Goal: Information Seeking & Learning: Check status

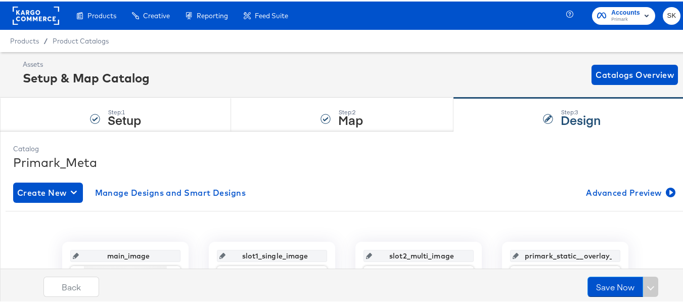
click at [32, 38] on span "Products" at bounding box center [24, 39] width 29 height 8
click at [60, 40] on span "Product Catalogs" at bounding box center [81, 39] width 57 height 8
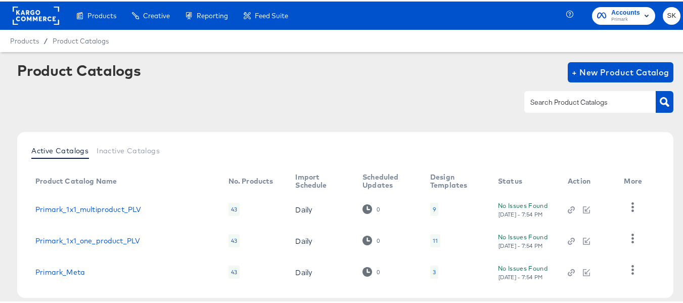
scroll to position [50, 0]
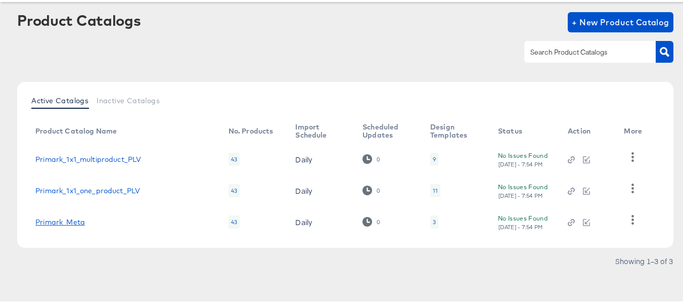
click at [64, 222] on link "Primark_Meta" at bounding box center [60, 221] width 50 height 8
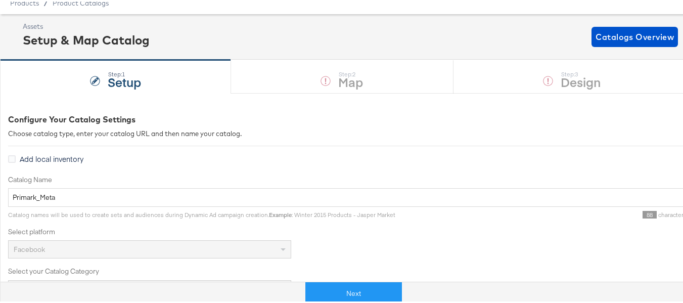
scroll to position [101, 0]
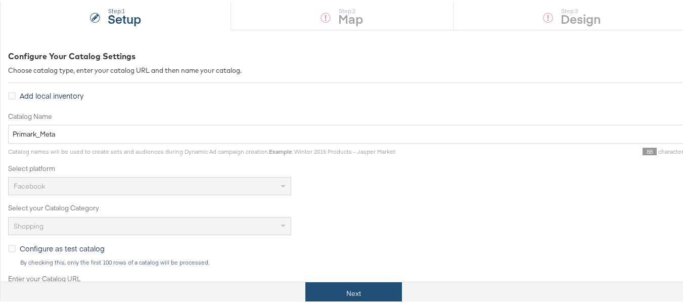
click at [376, 302] on button "Next" at bounding box center [354, 292] width 97 height 23
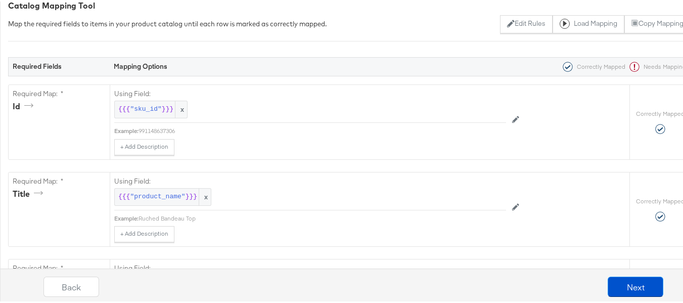
scroll to position [0, 0]
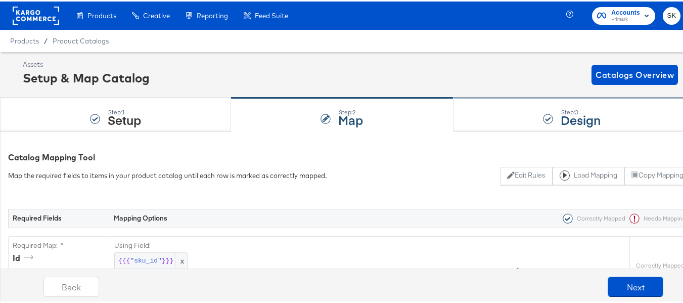
click at [564, 120] on strong "Design" at bounding box center [581, 118] width 40 height 17
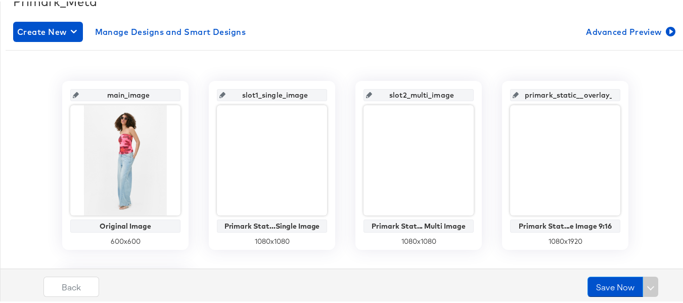
scroll to position [152, 0]
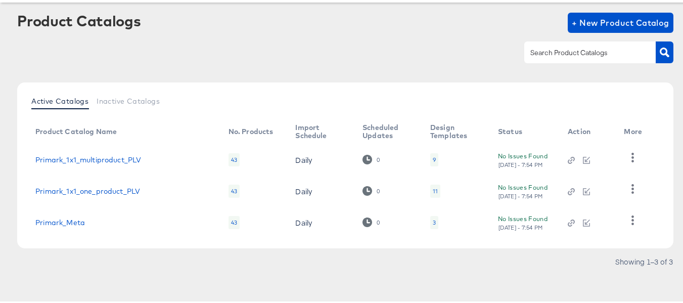
scroll to position [50, 0]
click at [637, 227] on button "button" at bounding box center [633, 218] width 18 height 20
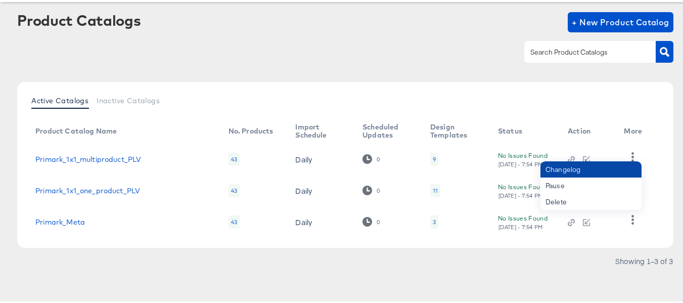
click at [571, 171] on div "Changelog" at bounding box center [591, 168] width 101 height 16
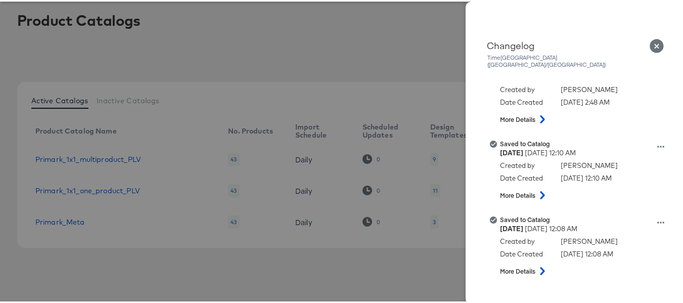
scroll to position [152, 0]
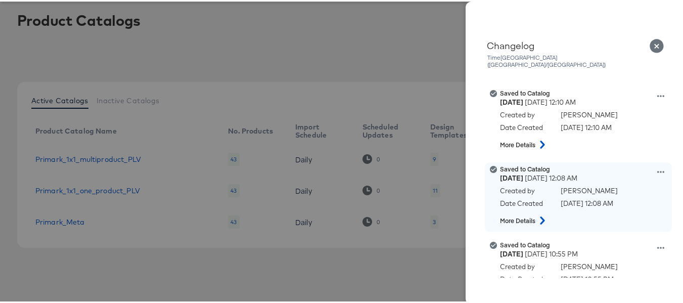
click at [658, 167] on icon at bounding box center [661, 170] width 7 height 7
click at [597, 152] on button "View this version" at bounding box center [614, 159] width 101 height 15
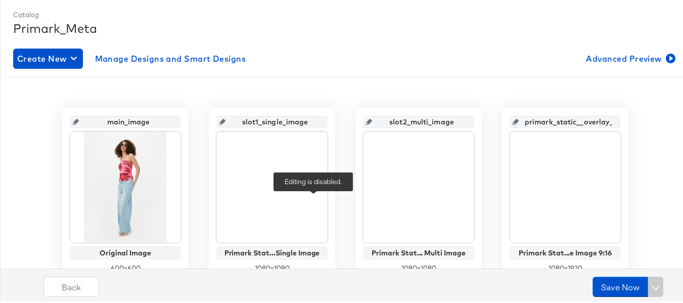
scroll to position [152, 0]
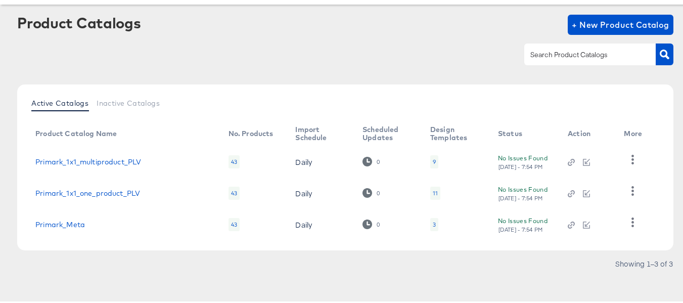
scroll to position [50, 0]
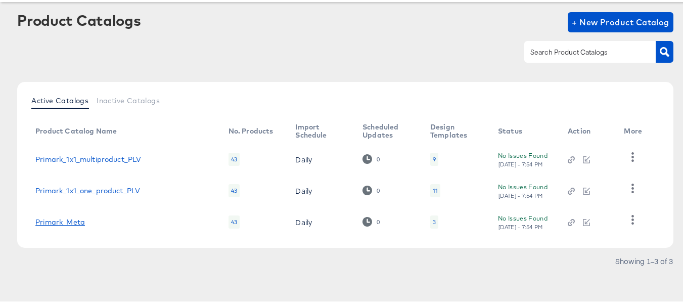
click at [79, 217] on link "Primark_Meta" at bounding box center [60, 221] width 50 height 8
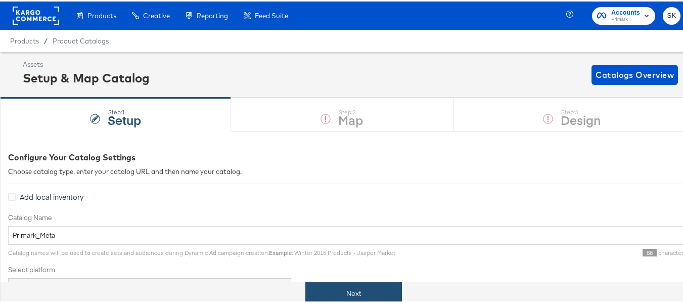
click at [365, 287] on button "Next" at bounding box center [354, 292] width 97 height 23
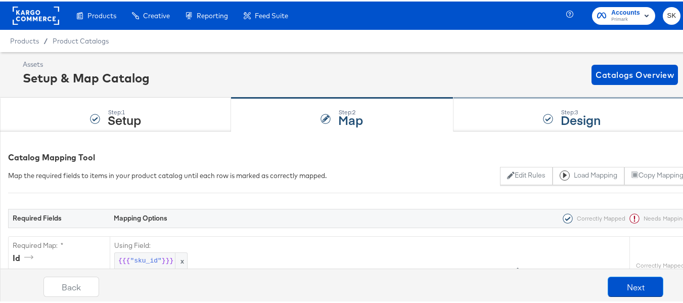
click at [572, 123] on strong "Design" at bounding box center [581, 118] width 40 height 17
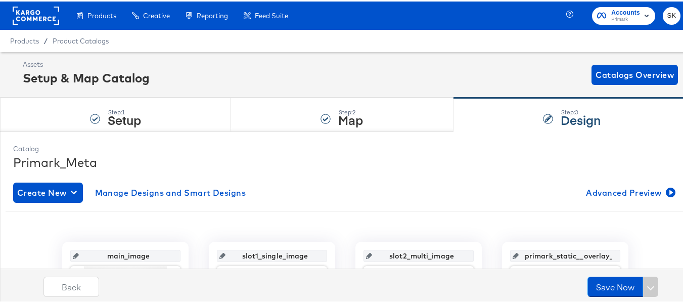
click at [35, 16] on rect at bounding box center [36, 14] width 47 height 18
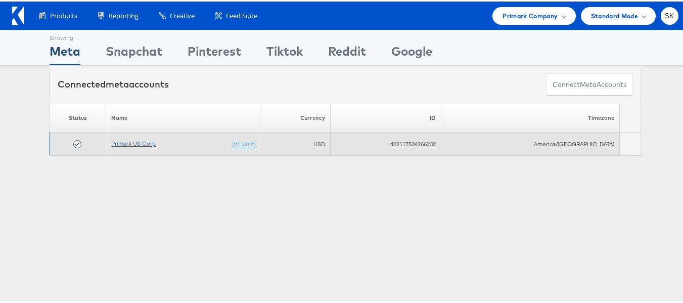
click at [135, 145] on link "Primark US Corp" at bounding box center [134, 142] width 45 height 8
click at [138, 143] on link "Primark US Corp" at bounding box center [134, 142] width 45 height 8
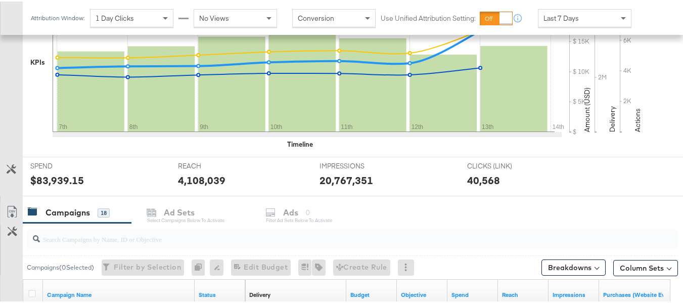
scroll to position [368, 0]
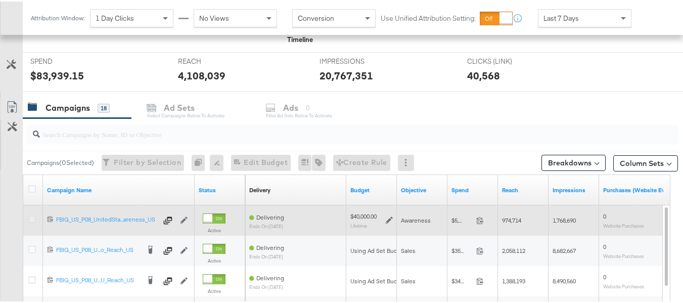
click at [32, 218] on icon at bounding box center [32, 218] width 8 height 8
click at [0, 0] on input "checkbox" at bounding box center [0, 0] width 0 height 0
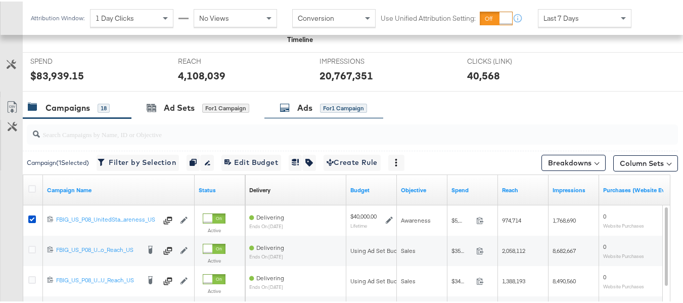
click at [355, 96] on div "Ads for 1 Campaign" at bounding box center [324, 107] width 119 height 22
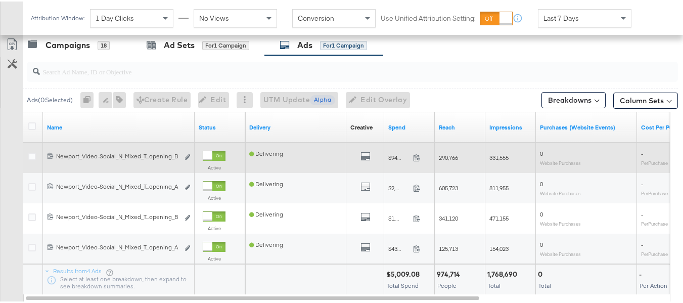
scroll to position [469, 0]
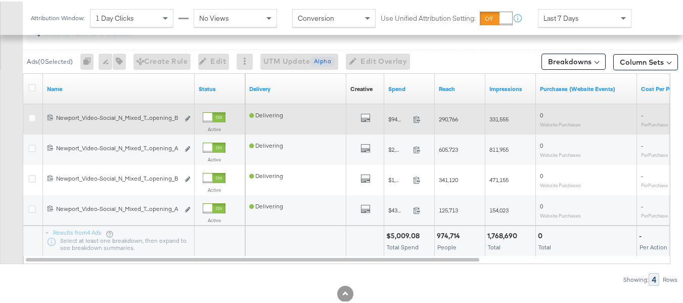
click at [26, 119] on div at bounding box center [33, 118] width 19 height 18
click at [28, 120] on icon at bounding box center [32, 117] width 8 height 8
click at [0, 0] on input "checkbox" at bounding box center [0, 0] width 0 height 0
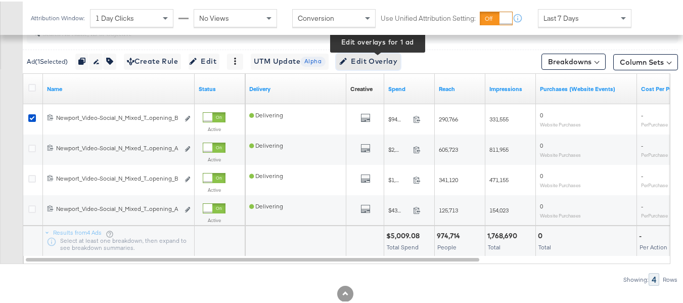
click at [387, 58] on span "Edit Overlay Edit overlays for 1 ad" at bounding box center [368, 60] width 58 height 13
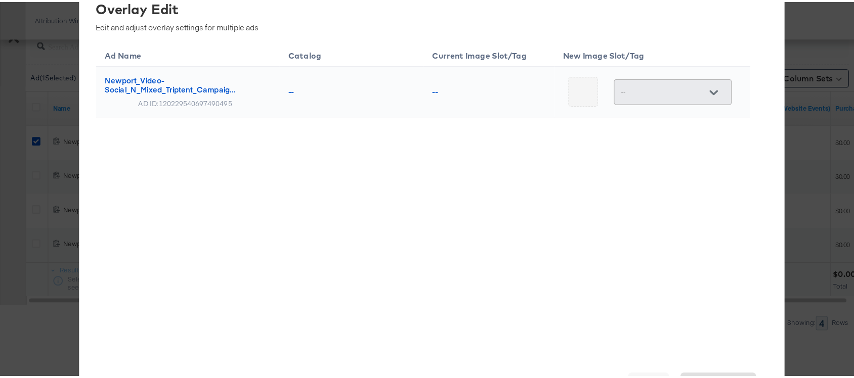
scroll to position [420, 0]
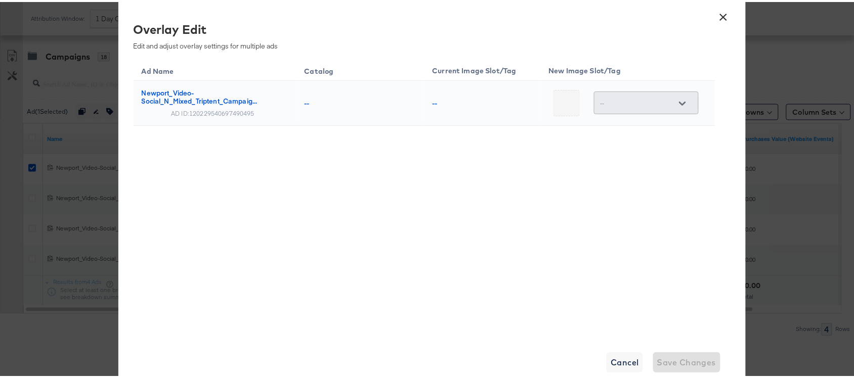
click at [601, 303] on div "× Overlay Edit Edit and adjust overlay settings for multiple ads Ad Name Catalo…" at bounding box center [431, 189] width 627 height 392
click at [612, 303] on span "Cancel" at bounding box center [625, 361] width 28 height 14
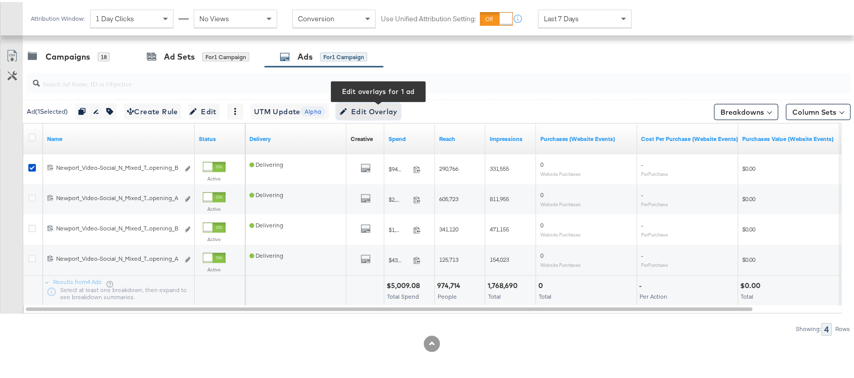
click at [379, 110] on span "Edit Overlay Edit overlays for 1 ad" at bounding box center [368, 110] width 58 height 13
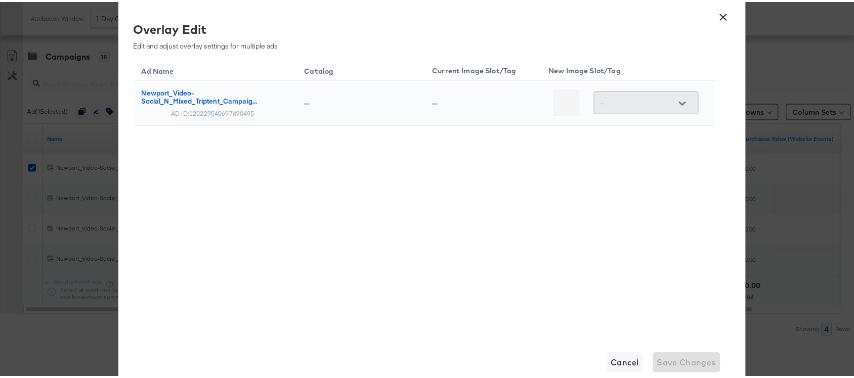
click at [686, 101] on div at bounding box center [682, 101] width 21 height 15
drag, startPoint x: 619, startPoint y: 349, endPoint x: 618, endPoint y: 355, distance: 6.2
click at [619, 303] on div "× Overlay Edit Edit and adjust overlay settings for multiple ads Ad Name Catalo…" at bounding box center [431, 189] width 627 height 392
click at [618, 303] on span "Cancel" at bounding box center [625, 361] width 28 height 14
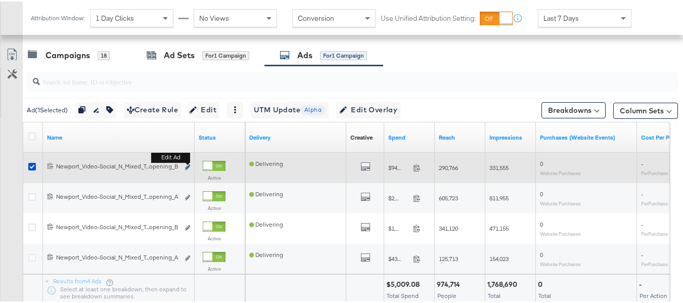
click at [189, 165] on icon "link" at bounding box center [187, 166] width 5 height 6
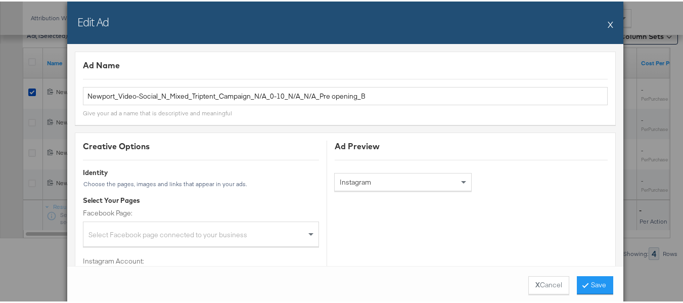
scroll to position [292, 0]
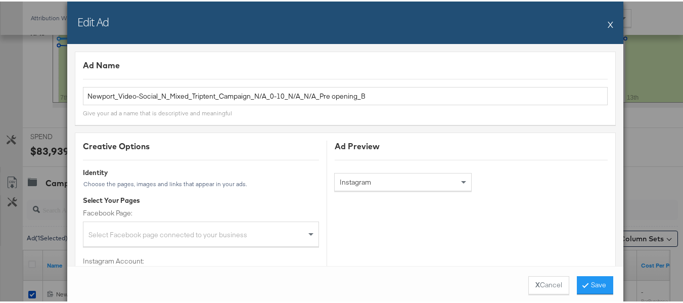
click at [610, 25] on button "X" at bounding box center [611, 23] width 6 height 20
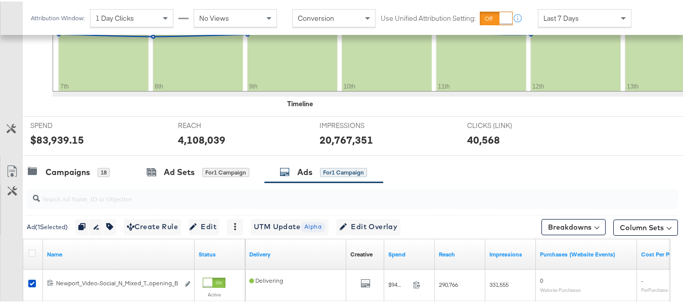
scroll to position [495, 0]
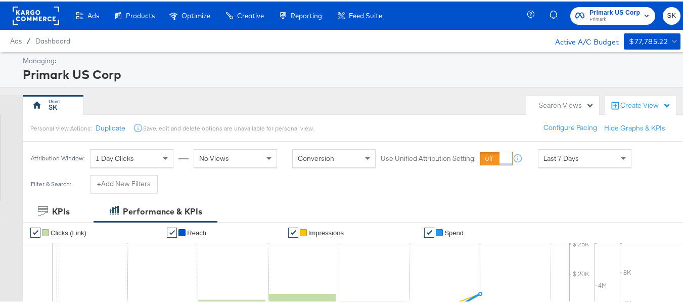
click at [36, 10] on rect at bounding box center [36, 14] width 47 height 18
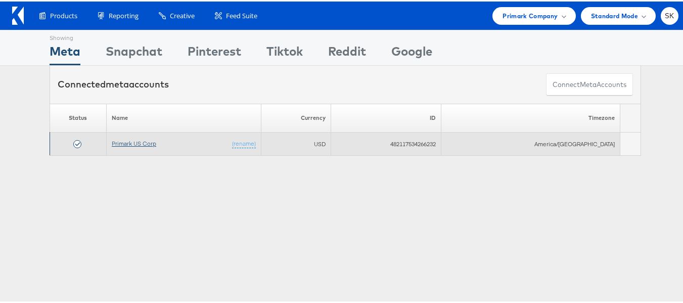
click at [146, 144] on link "Primark US Corp" at bounding box center [134, 142] width 45 height 8
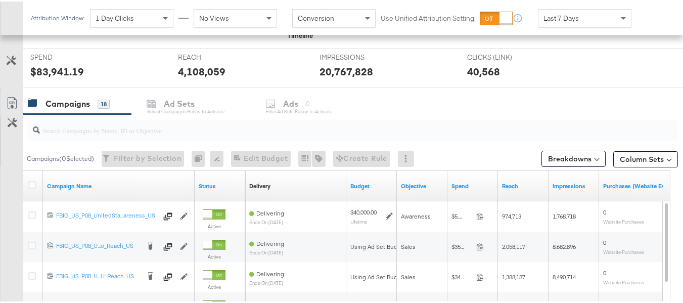
scroll to position [405, 0]
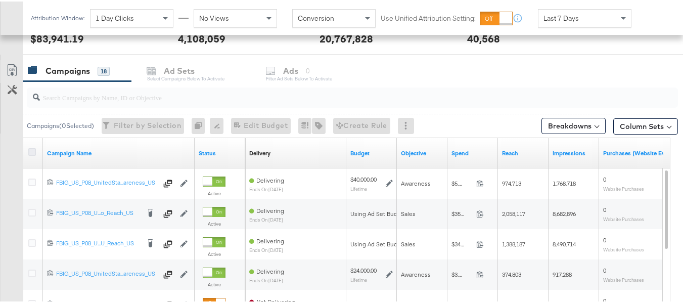
click at [37, 152] on div at bounding box center [33, 152] width 11 height 10
click at [34, 151] on icon at bounding box center [32, 151] width 8 height 8
click at [0, 0] on input "checkbox" at bounding box center [0, 0] width 0 height 0
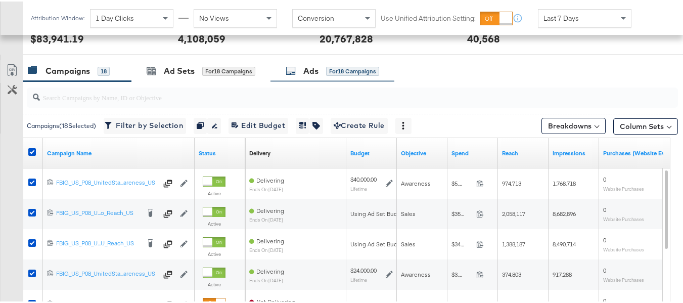
click at [312, 69] on div "Ads" at bounding box center [311, 70] width 15 height 12
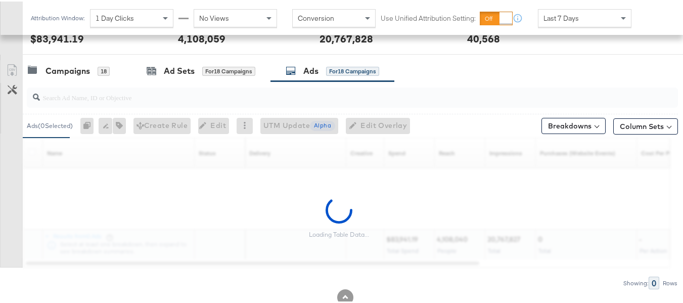
click at [143, 96] on input "search" at bounding box center [330, 92] width 581 height 20
click at [137, 99] on input "search" at bounding box center [330, 92] width 581 height 20
paste input "120228088321630495"
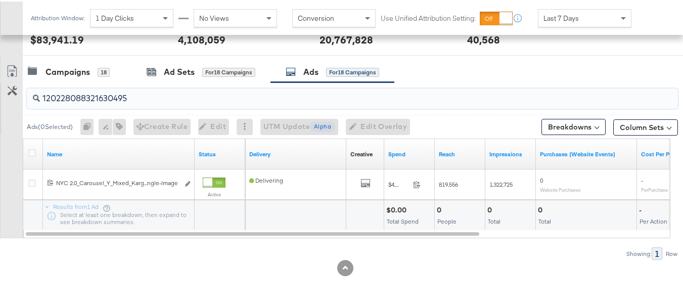
scroll to position [404, 0]
type input "120228088321630495"
click at [30, 151] on icon at bounding box center [32, 152] width 8 height 8
click at [0, 0] on input "checkbox" at bounding box center [0, 0] width 0 height 0
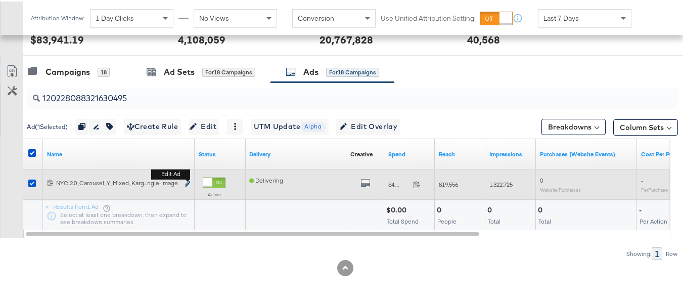
click at [187, 182] on icon "link" at bounding box center [187, 183] width 5 height 6
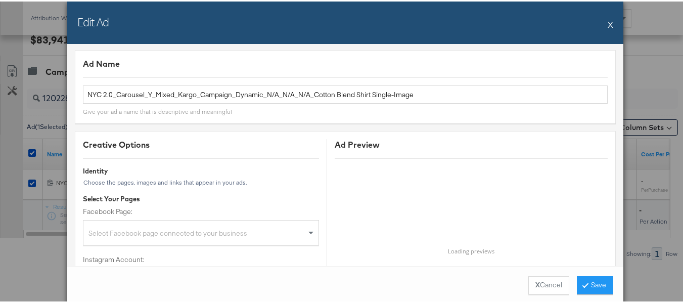
scroll to position [0, 0]
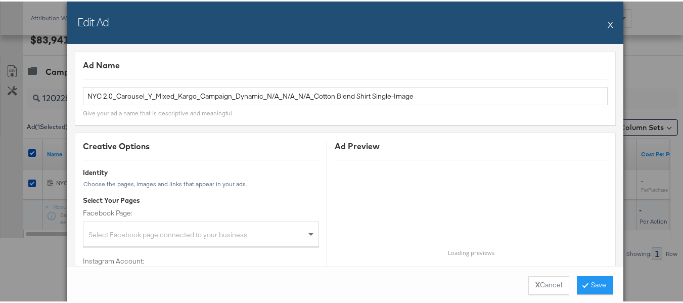
click at [608, 24] on button "X" at bounding box center [611, 23] width 6 height 20
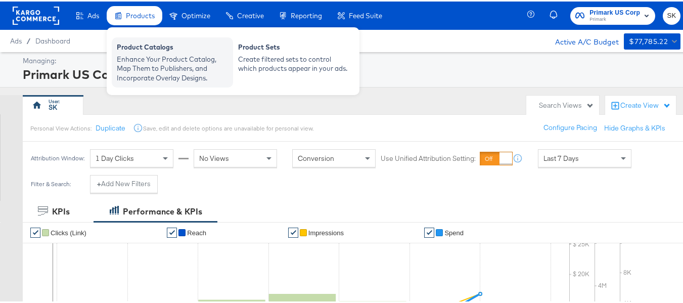
click at [141, 50] on div "Product Catalogs" at bounding box center [172, 47] width 111 height 12
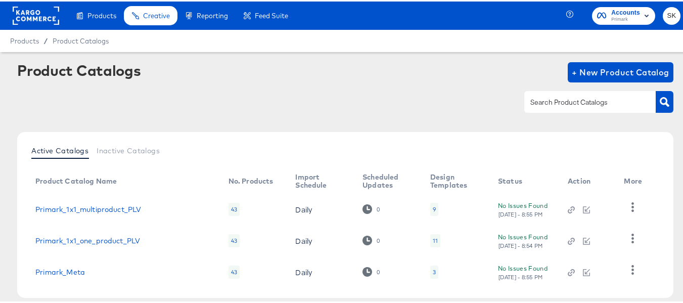
click at [38, 21] on rect at bounding box center [36, 14] width 47 height 18
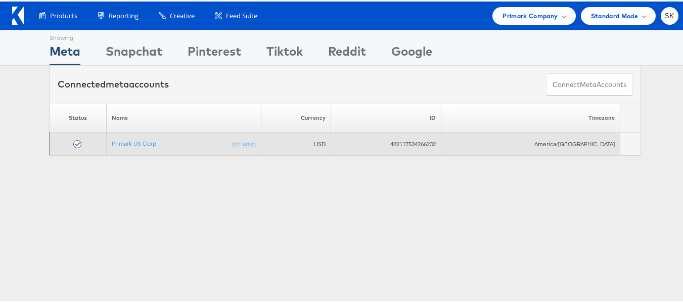
click at [124, 138] on td "Primark US Corp (rename)" at bounding box center [183, 142] width 155 height 23
click at [126, 142] on link "Primark US Corp" at bounding box center [134, 142] width 45 height 8
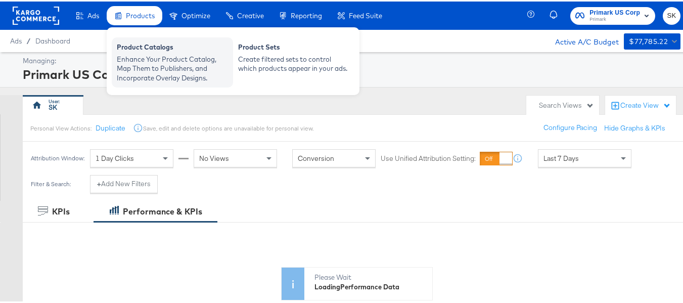
click at [147, 59] on div "Enhance Your Product Catalog, Map Them to Publishers, and Incorporate Overlay D…" at bounding box center [172, 67] width 111 height 28
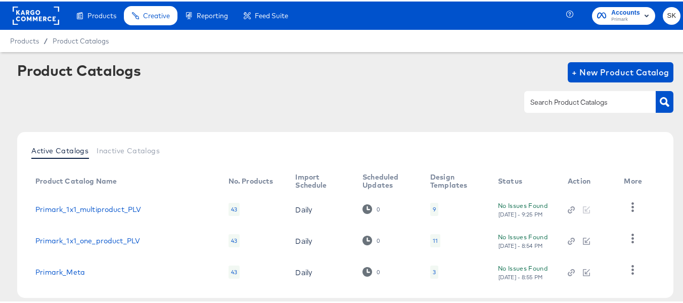
scroll to position [50, 0]
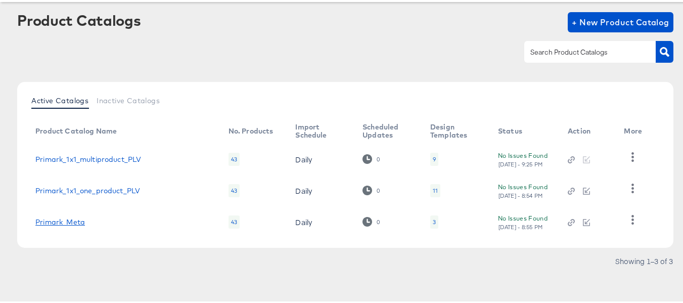
click at [68, 221] on link "Primark_Meta" at bounding box center [60, 221] width 50 height 8
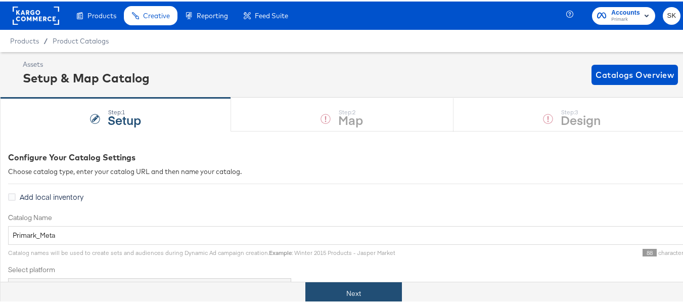
click at [318, 296] on button "Next" at bounding box center [354, 292] width 97 height 23
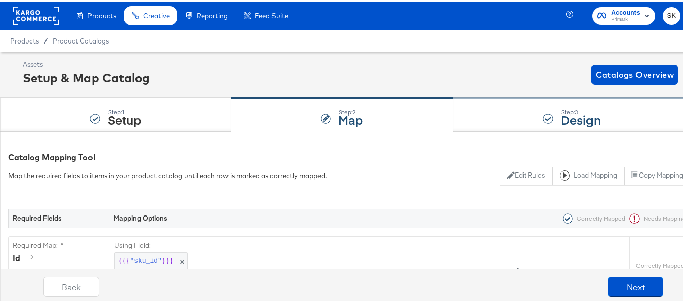
click at [604, 121] on div "Step: 3 Design" at bounding box center [572, 113] width 237 height 33
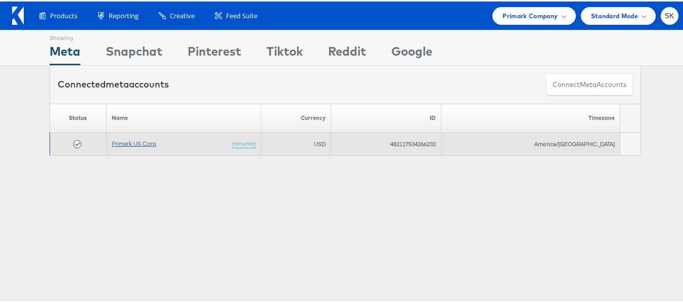
click at [137, 142] on link "Primark US Corp" at bounding box center [134, 142] width 45 height 8
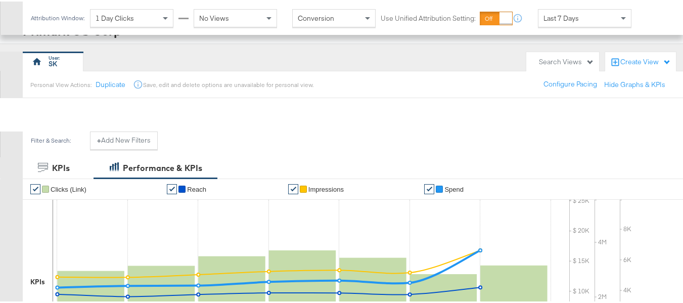
scroll to position [398, 0]
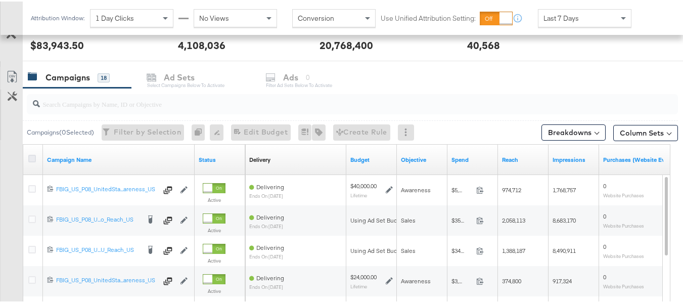
click at [31, 158] on icon at bounding box center [32, 157] width 8 height 8
click at [0, 0] on input "checkbox" at bounding box center [0, 0] width 0 height 0
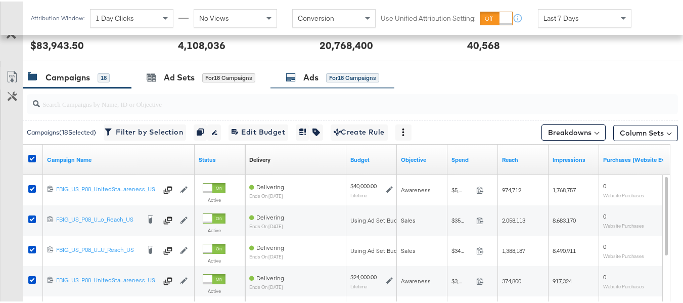
click at [321, 81] on div "Ads for 18 Campaigns" at bounding box center [333, 76] width 94 height 12
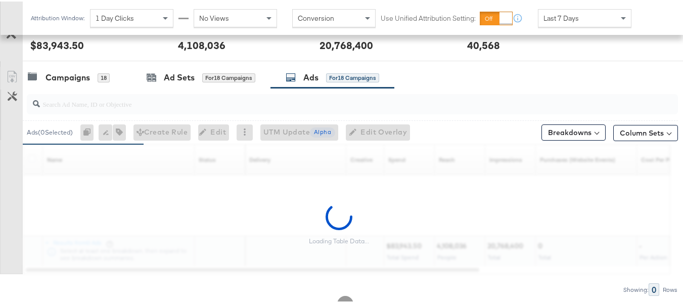
click at [189, 107] on input "search" at bounding box center [330, 99] width 581 height 20
paste input "120228088321630495"
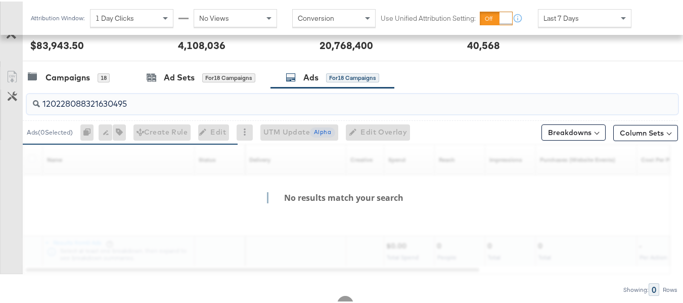
click at [199, 101] on input "120228088321630495" at bounding box center [330, 99] width 581 height 20
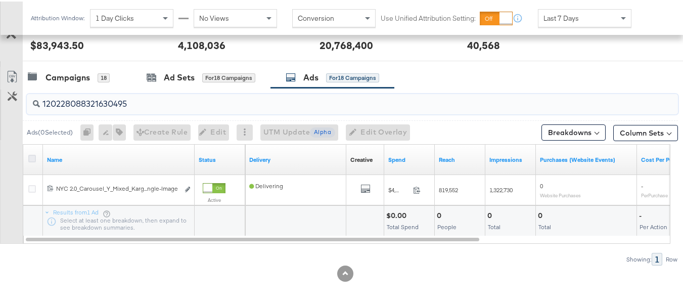
type input "120228088321630495"
click at [29, 158] on icon at bounding box center [32, 157] width 8 height 8
click at [0, 0] on input "checkbox" at bounding box center [0, 0] width 0 height 0
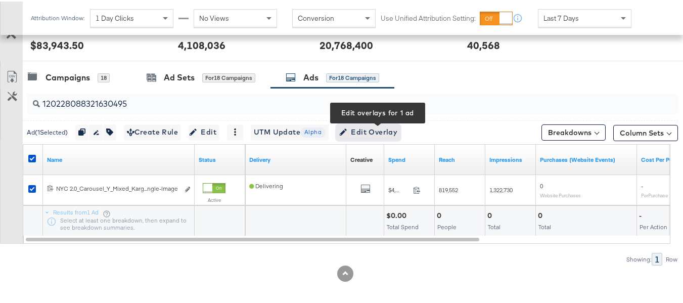
click at [398, 133] on span "Edit Overlay Edit overlays for 1 ad" at bounding box center [368, 130] width 58 height 13
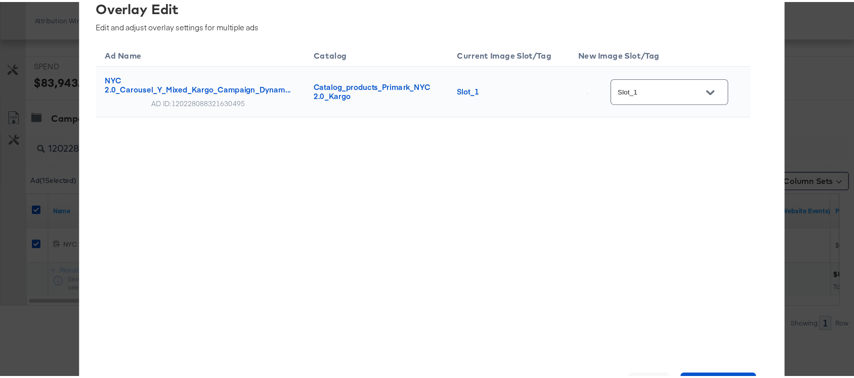
scroll to position [329, 0]
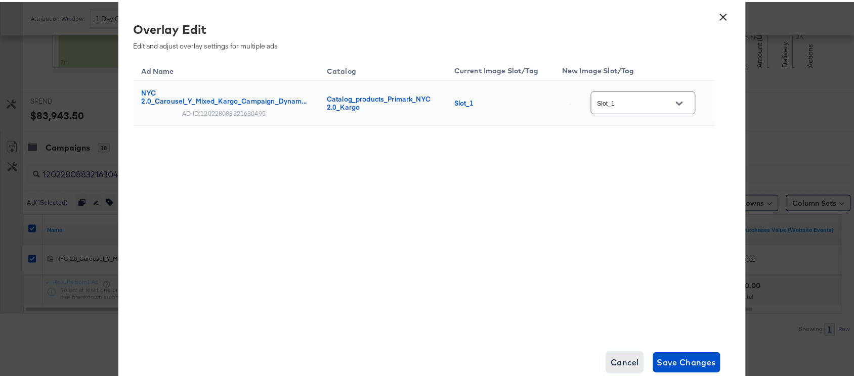
click at [615, 303] on span "Cancel" at bounding box center [625, 361] width 28 height 14
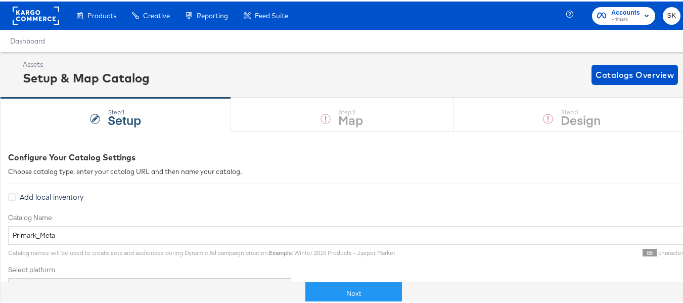
click at [42, 17] on rect at bounding box center [36, 14] width 47 height 18
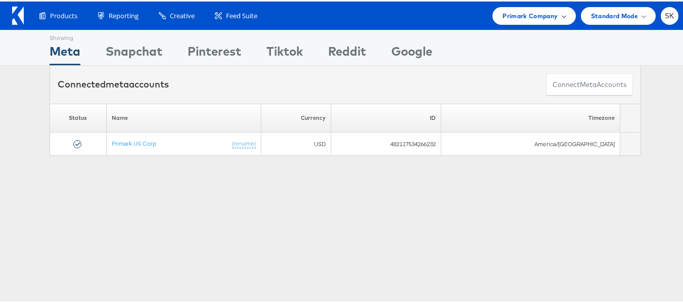
click at [526, 20] on div "Primark Company" at bounding box center [534, 15] width 83 height 18
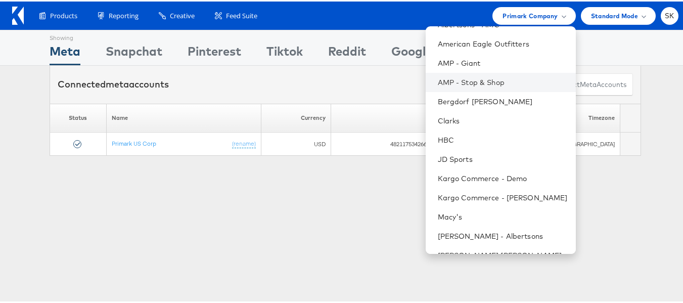
scroll to position [145, 0]
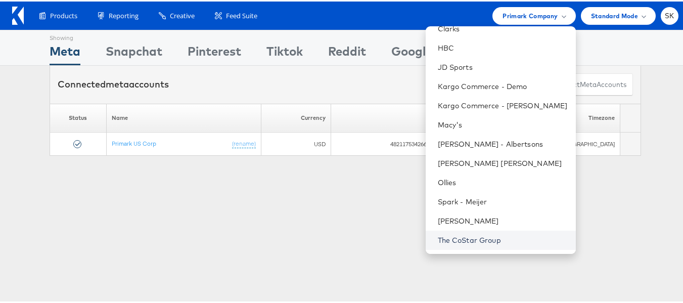
click at [477, 238] on link "The CoStar Group" at bounding box center [503, 239] width 130 height 10
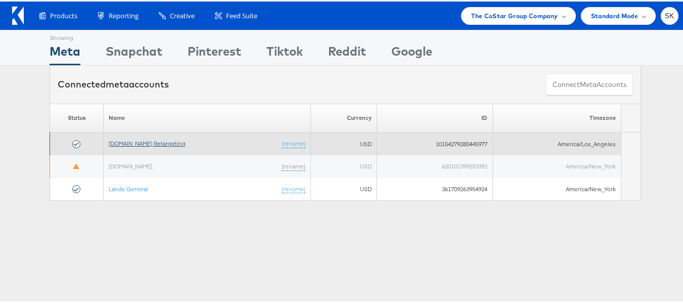
click at [155, 142] on link "[DOMAIN_NAME] Retargeting" at bounding box center [147, 142] width 77 height 8
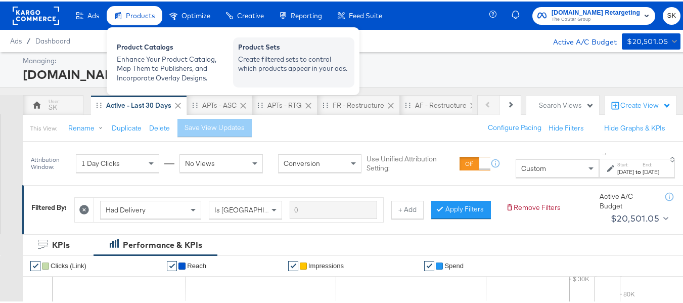
click at [336, 57] on div "Create filtered sets to control which products appear in your ads." at bounding box center [293, 62] width 111 height 19
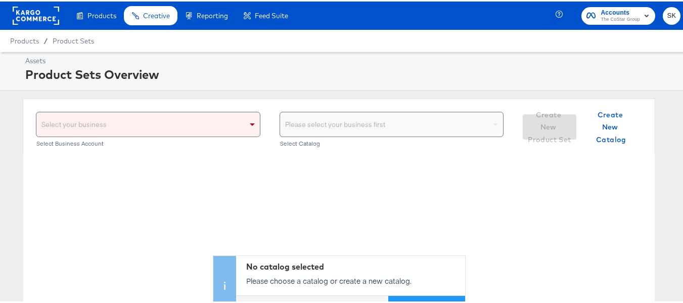
click at [238, 123] on div "Select your business" at bounding box center [148, 123] width 224 height 24
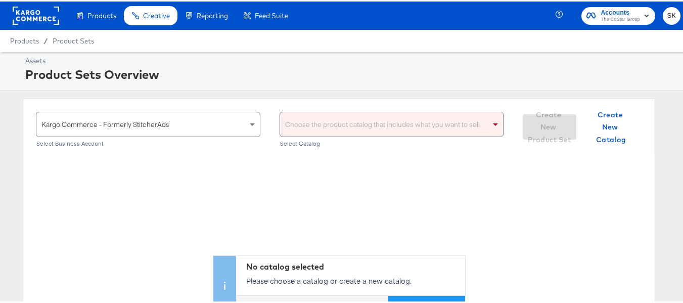
click at [358, 112] on div "Choose the product catalog that includes what you want to sell" at bounding box center [392, 123] width 224 height 24
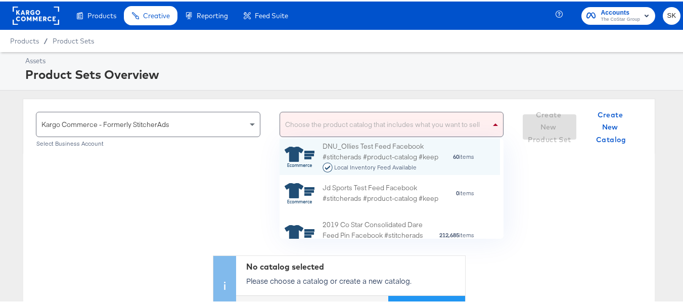
scroll to position [93, 213]
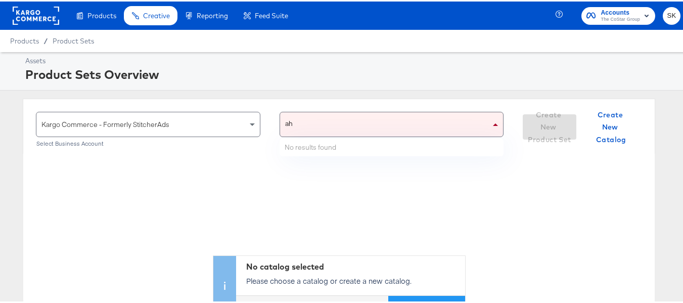
click at [348, 113] on div "ah ah" at bounding box center [385, 123] width 211 height 24
click at [335, 123] on div "ah ah" at bounding box center [385, 123] width 211 height 24
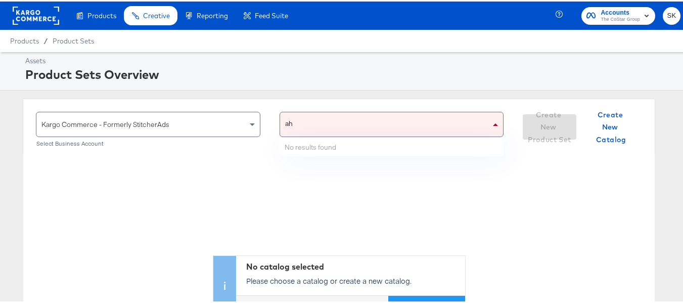
click at [335, 123] on div "ah ah" at bounding box center [385, 123] width 211 height 24
type input "a"
type input "ahl"
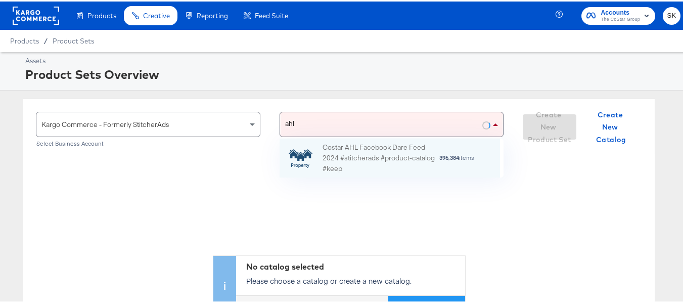
scroll to position [31, 213]
click at [335, 150] on div "Costar AHL Facebook Dare Feed 2024 #stitcherads #product-catalog #keep" at bounding box center [381, 156] width 116 height 31
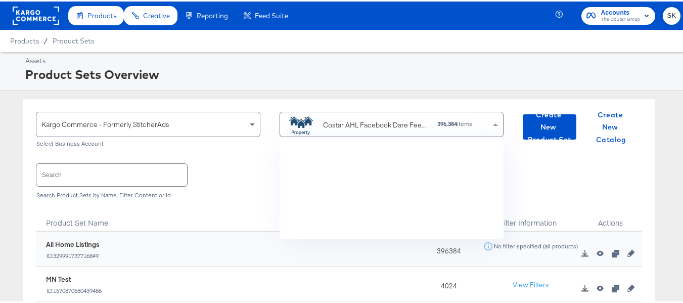
scroll to position [2203, 0]
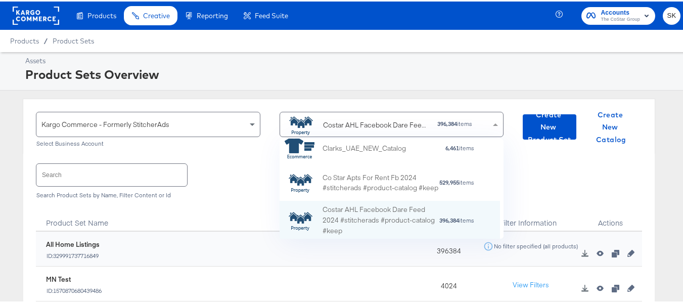
click at [150, 182] on input "text" at bounding box center [111, 173] width 151 height 22
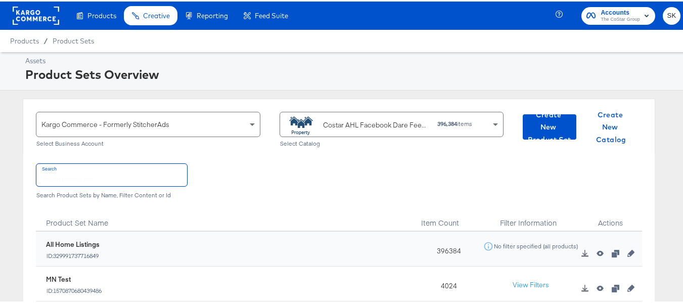
paste input "DiamondPlus_Diamond_Platinum_Properties"
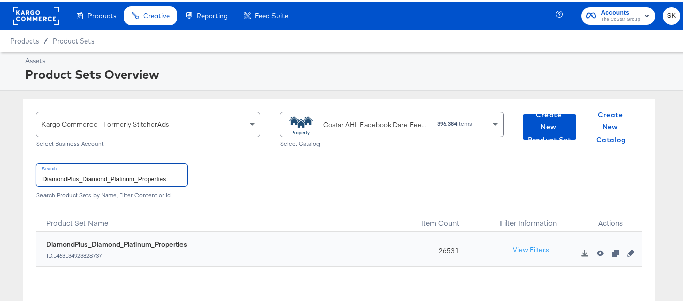
type input "DiamondPlus_Diamond_Platinum_Properties"
click at [100, 170] on input "DiamondPlus_Diamond_Platinum_Properties" at bounding box center [111, 173] width 151 height 22
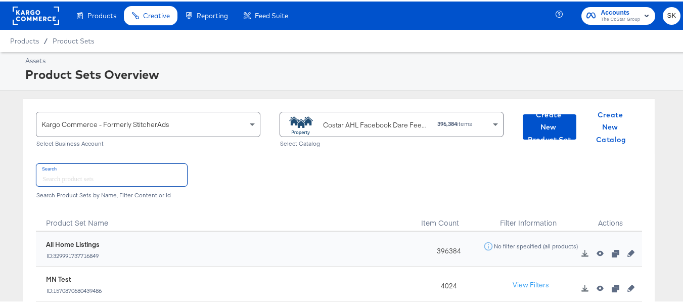
click at [372, 132] on div "Costar AHL Facebook Dare Feed 2024 #stitcherads #product-catalog #keep" at bounding box center [357, 123] width 145 height 20
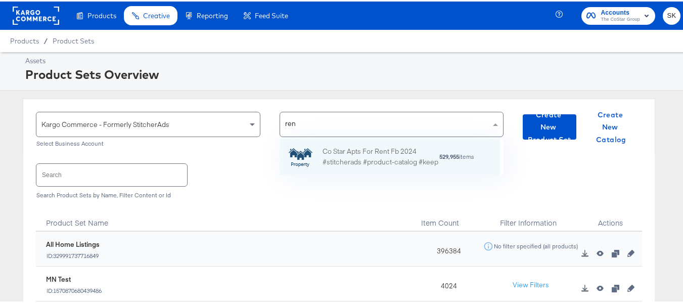
scroll to position [28, 213]
type input "rent"
click at [369, 151] on div "Co Star Apts For Rent Fb 2024 #stitcherads #product-catalog #keep" at bounding box center [381, 155] width 116 height 21
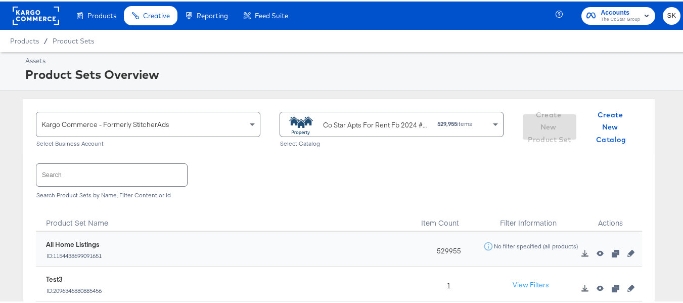
click at [119, 175] on input "text" at bounding box center [111, 173] width 151 height 22
paste input "ForRent.com_Diamond & Platinum"
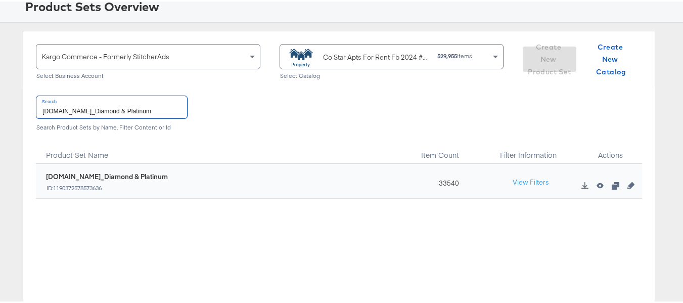
scroll to position [51, 0]
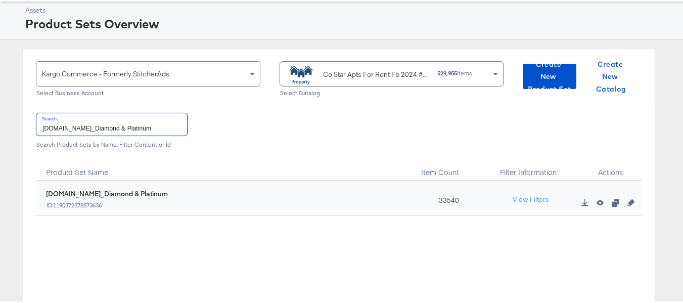
type input "ForRent.com_Diamond & Platinum"
click at [116, 130] on input "ForRent.com_Diamond & Platinum" at bounding box center [111, 123] width 151 height 22
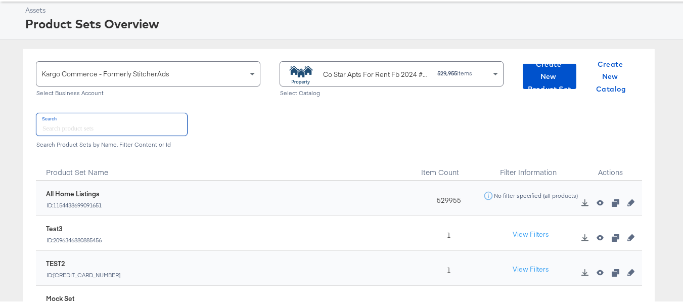
click at [367, 75] on div "Co Star Apts For Rent Fb 2024 #stitcherads #product-catalog #keep" at bounding box center [376, 73] width 107 height 11
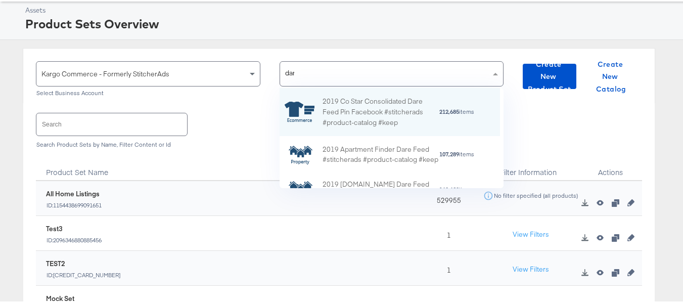
type input "dare"
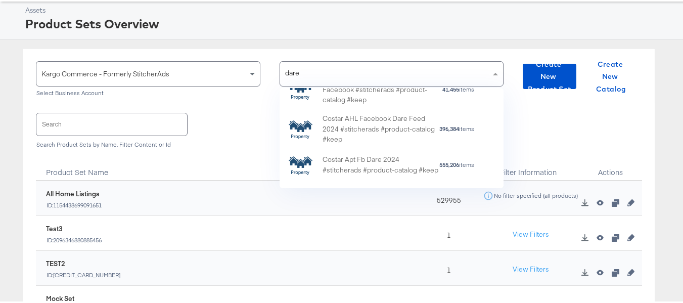
scroll to position [209, 0]
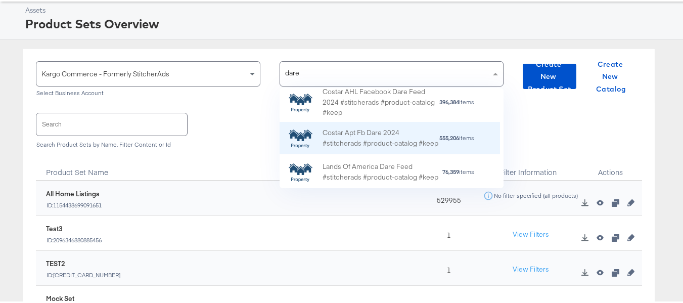
click at [383, 134] on div "Costar Apt Fb Dare 2024 #stitcherads #product-catalog #keep" at bounding box center [381, 136] width 116 height 21
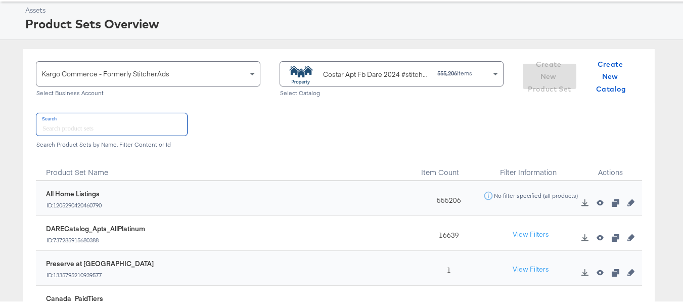
click at [131, 127] on input "text" at bounding box center [111, 123] width 151 height 22
paste input "DARECatalog_Apts_AllPlatinum_AllDiamond"
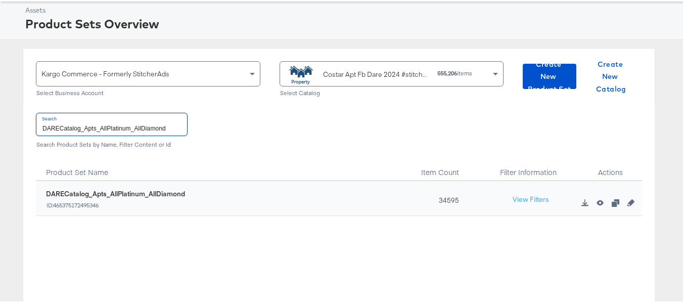
type input "DARECatalog_Apts_AllPlatinum_AllDiamond"
click at [136, 128] on input "DARECatalog_Apts_AllPlatinum_AllDiamond" at bounding box center [111, 123] width 151 height 22
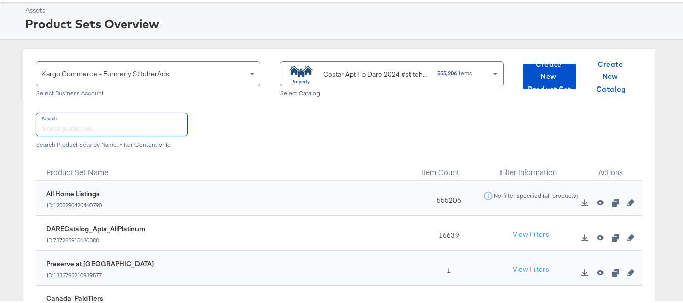
click at [351, 59] on div "Kargo Commerce - Formerly StitcherAds Select Business Account Costar Apt Fb Dar…" at bounding box center [339, 74] width 633 height 55
click at [349, 69] on div "Costar Apt Fb Dare 2024 #stitcherads #product-catalog #keep" at bounding box center [376, 73] width 107 height 11
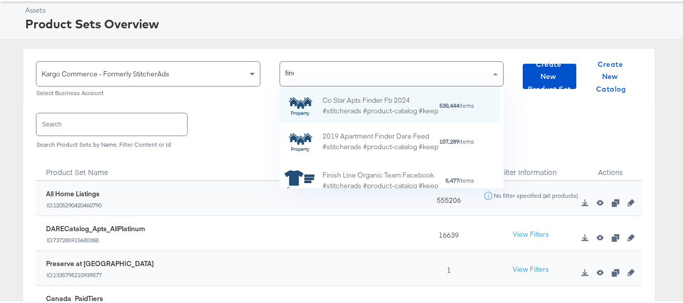
scroll to position [65, 213]
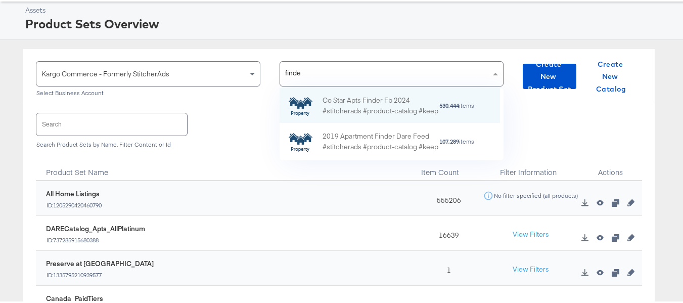
type input "finder"
click at [372, 103] on div "Co Star Apts Finder Fb 2024 #stitcherads #product-catalog #keep" at bounding box center [381, 104] width 116 height 21
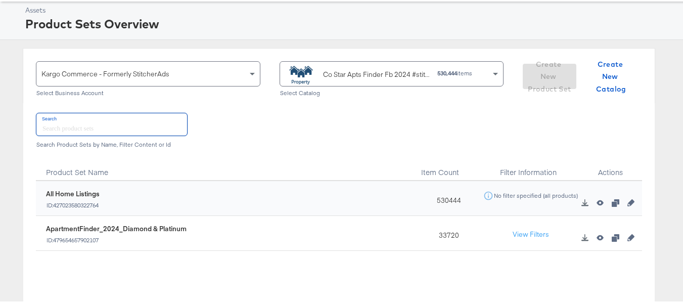
click at [120, 122] on input "text" at bounding box center [111, 123] width 151 height 22
paste input "ApartmentFinder_2024_Diamond & Platinum"
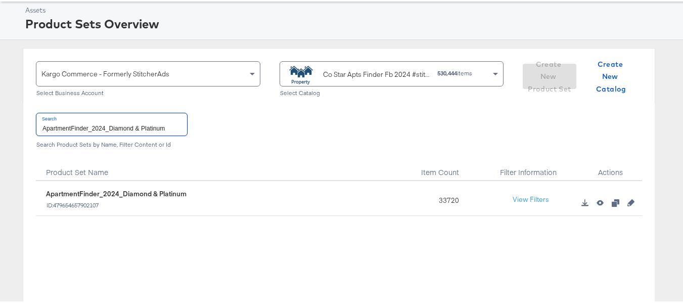
type input "ApartmentFinder_2024_Diamond & Platinum"
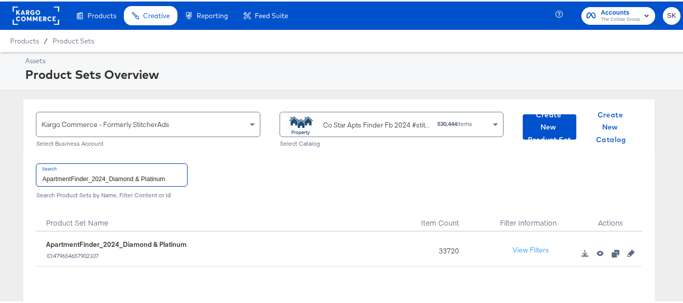
click at [33, 19] on rect at bounding box center [36, 14] width 47 height 18
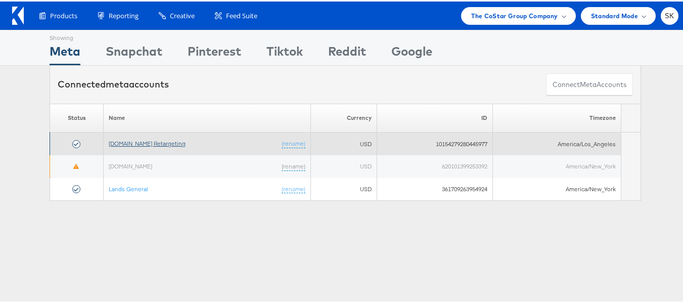
click at [141, 143] on link "[DOMAIN_NAME] Retargeting" at bounding box center [147, 142] width 77 height 8
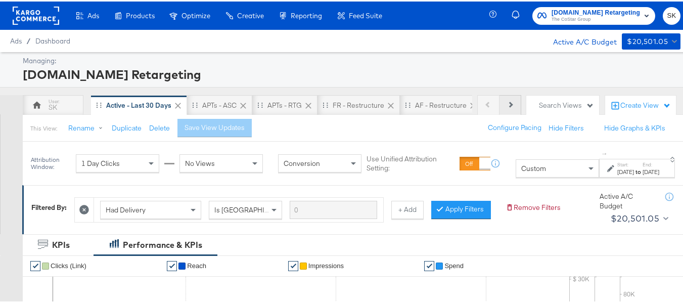
click at [507, 102] on icon at bounding box center [510, 103] width 6 height 6
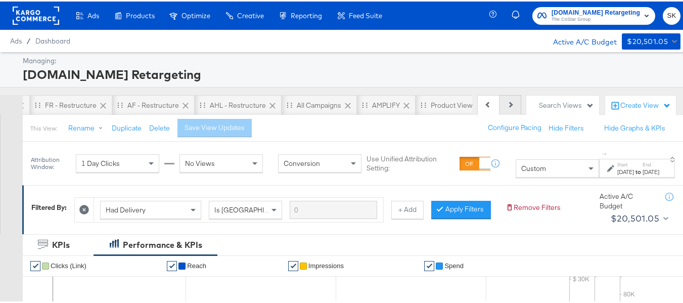
scroll to position [0, 389]
click at [333, 102] on div "Product View" at bounding box center [351, 104] width 42 height 10
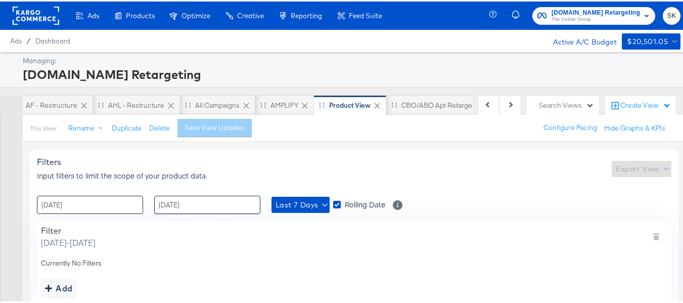
click at [104, 203] on input "07 / August / 2025" at bounding box center [90, 203] width 106 height 18
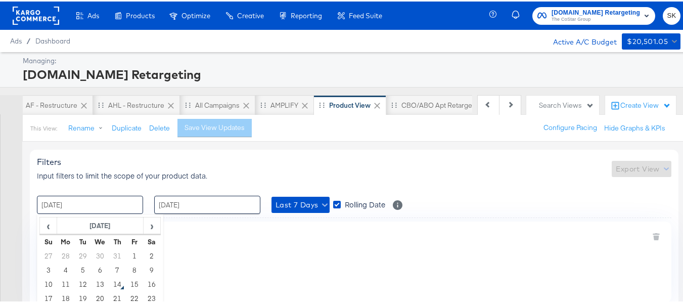
click at [104, 203] on input "07 / August / 2025" at bounding box center [90, 203] width 106 height 18
click at [131, 252] on td "1" at bounding box center [134, 254] width 17 height 14
type input "01 / August / 2025 00:00"
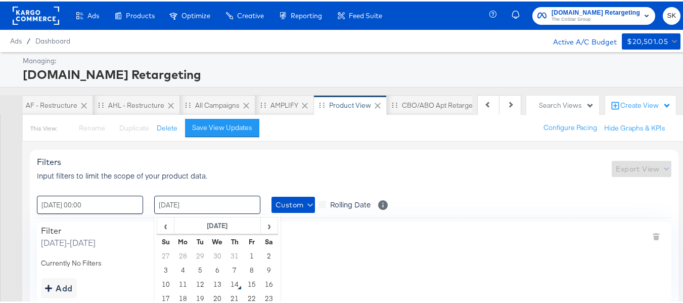
click at [221, 201] on input "13 / August / 2025" at bounding box center [207, 203] width 106 height 18
click at [239, 284] on td "14" at bounding box center [234, 283] width 17 height 14
type input "14 / August / 2025 00:00"
click at [355, 156] on div "Filters Input filters to limit the scope of your product data. Export View" at bounding box center [354, 167] width 635 height 24
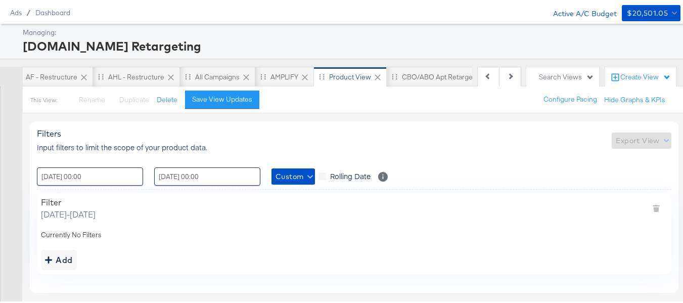
scroll to position [54, 0]
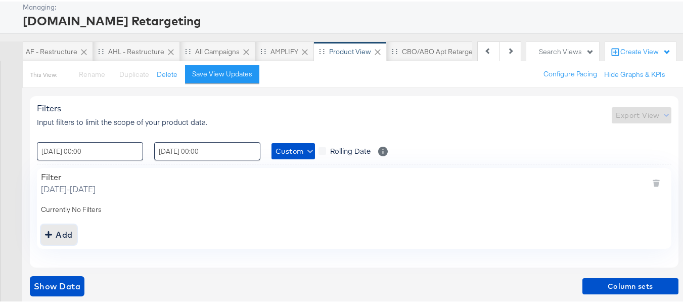
click at [49, 233] on icon "addbutton" at bounding box center [48, 233] width 7 height 7
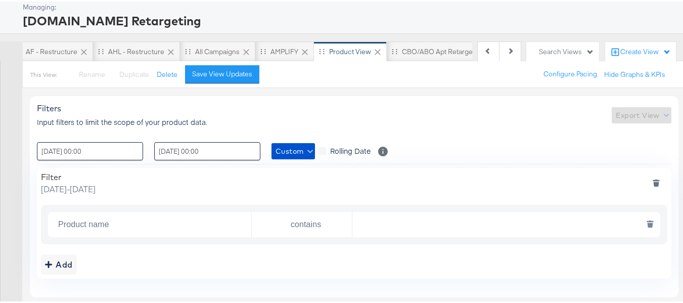
click at [108, 225] on input "Product name" at bounding box center [152, 223] width 197 height 21
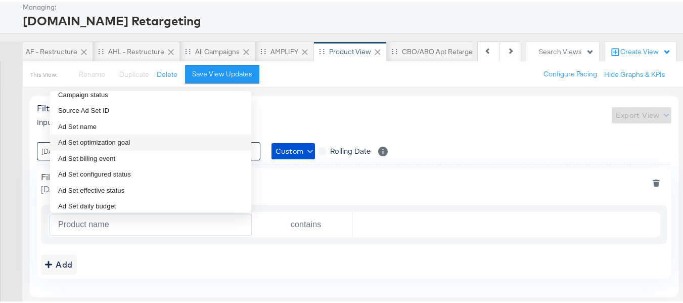
scroll to position [101, 0]
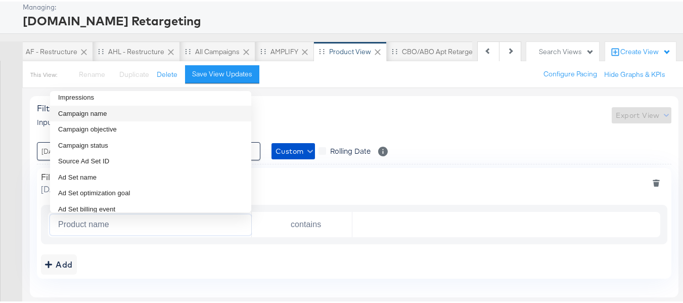
click at [115, 116] on li "Campaign name" at bounding box center [150, 112] width 201 height 16
type input "Campaign name"
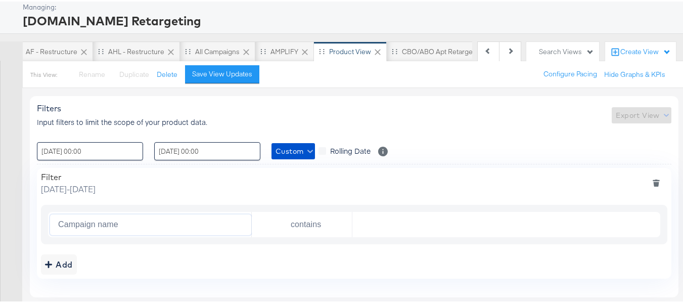
click at [376, 119] on div "Filters Input filters to limit the scope of your product data. Export View" at bounding box center [354, 114] width 635 height 24
click at [357, 230] on input "text" at bounding box center [504, 223] width 303 height 21
paste input "AHL24"
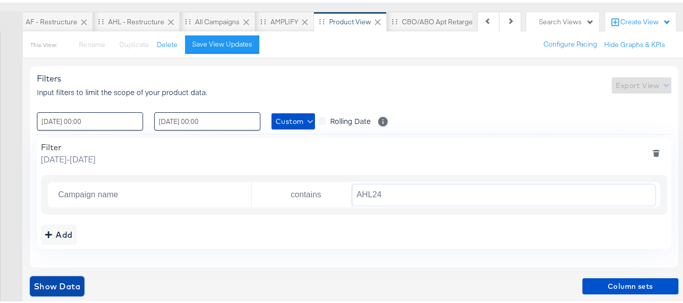
click at [70, 282] on span "Show Data" at bounding box center [57, 285] width 47 height 14
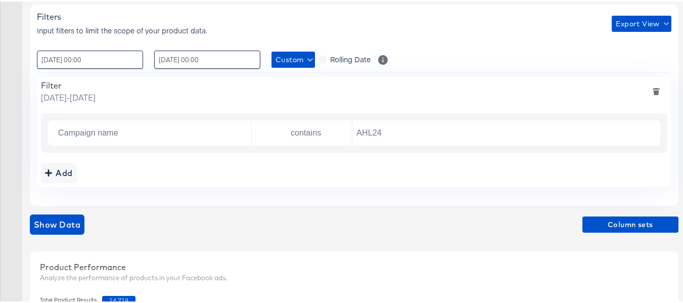
scroll to position [235, 0]
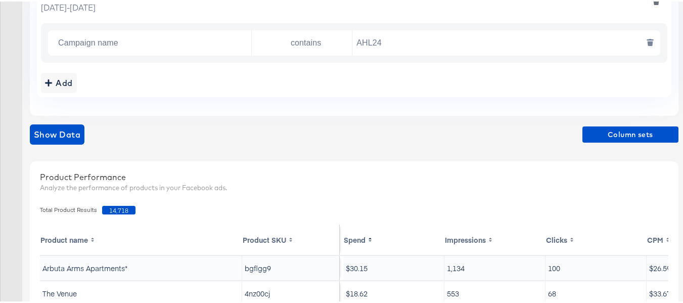
click at [406, 44] on input "AHL24" at bounding box center [504, 41] width 303 height 21
paste input "F"
click at [416, 79] on div "Add" at bounding box center [354, 81] width 627 height 20
click at [70, 133] on span "Show Data" at bounding box center [57, 133] width 47 height 14
click at [399, 54] on div "Campaign name contains AF24" at bounding box center [354, 41] width 613 height 25
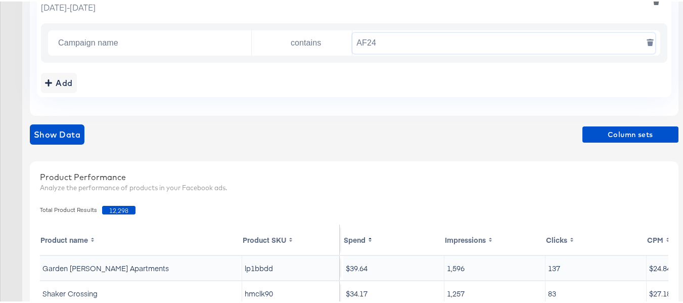
click at [399, 44] on input "AF24" at bounding box center [504, 41] width 303 height 21
paste input "FR"
click at [64, 139] on span "Show Data" at bounding box center [57, 133] width 47 height 14
click at [414, 44] on input "FR24" at bounding box center [504, 41] width 303 height 21
paste input "DARE"
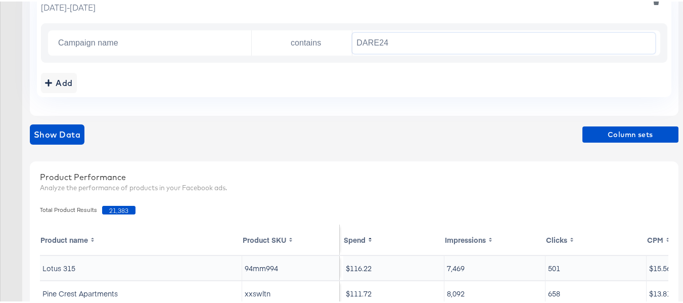
type input "DARE24"
click at [432, 70] on div "Filter Friday, August 1 2025 - Thursday, August 14 2025 Campaign name contains …" at bounding box center [354, 40] width 635 height 111
click at [57, 129] on span "Show Data" at bounding box center [57, 133] width 47 height 14
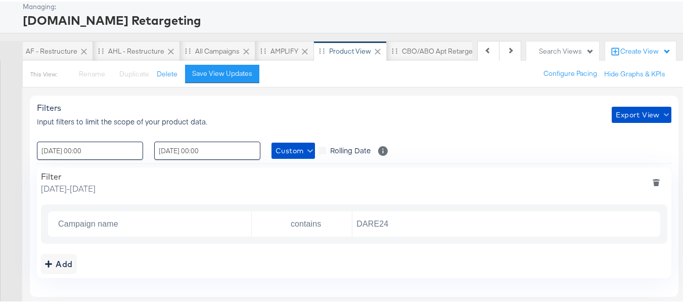
scroll to position [0, 0]
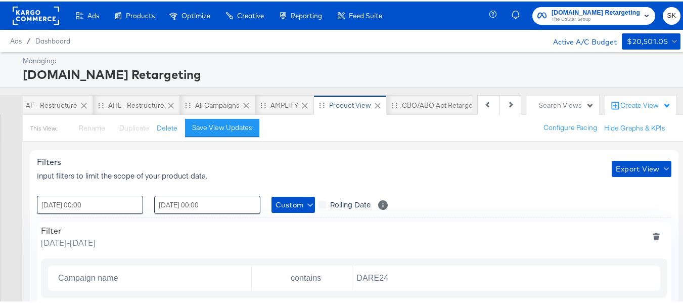
click at [33, 10] on rect at bounding box center [36, 14] width 47 height 18
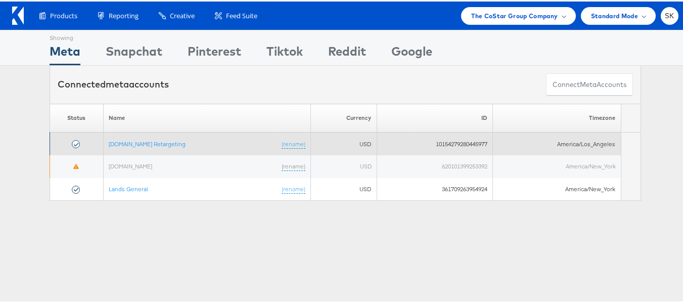
click at [174, 147] on td "[DOMAIN_NAME] Retargeting (rename)" at bounding box center [207, 142] width 207 height 23
click at [174, 142] on link "[DOMAIN_NAME] Retargeting" at bounding box center [147, 142] width 77 height 8
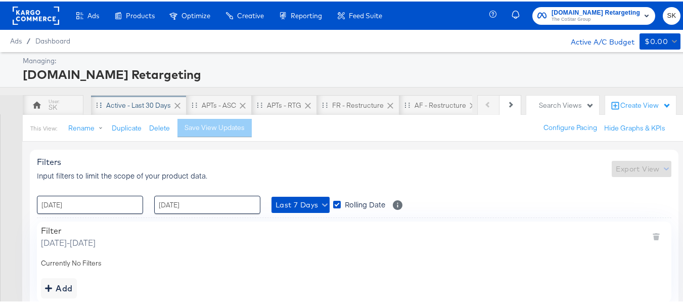
click at [125, 104] on div "Active - Last 30 Days" at bounding box center [138, 104] width 65 height 10
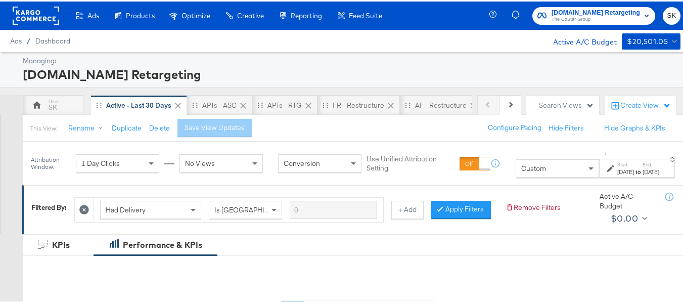
click at [39, 12] on rect at bounding box center [36, 14] width 47 height 18
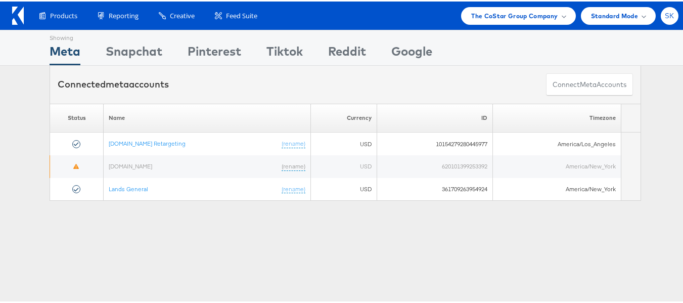
click at [665, 11] on span "SK" at bounding box center [670, 14] width 10 height 7
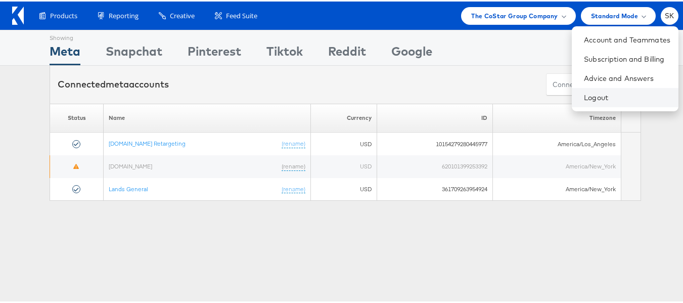
click at [581, 102] on li "Logout" at bounding box center [625, 96] width 107 height 19
click at [584, 98] on link "Logout" at bounding box center [627, 96] width 87 height 10
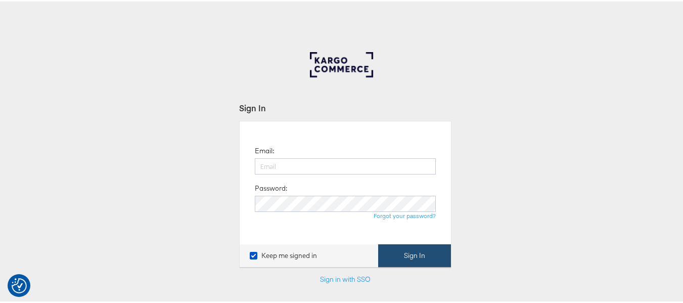
type input "[PERSON_NAME][EMAIL_ADDRESS][DOMAIN_NAME]"
click at [444, 254] on button "Sign In" at bounding box center [414, 254] width 73 height 23
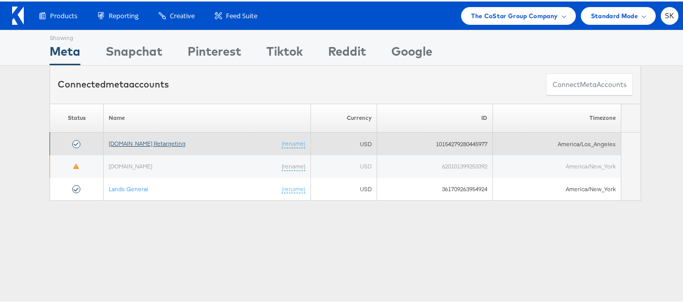
click at [149, 143] on link "[DOMAIN_NAME] Retargeting" at bounding box center [147, 142] width 77 height 8
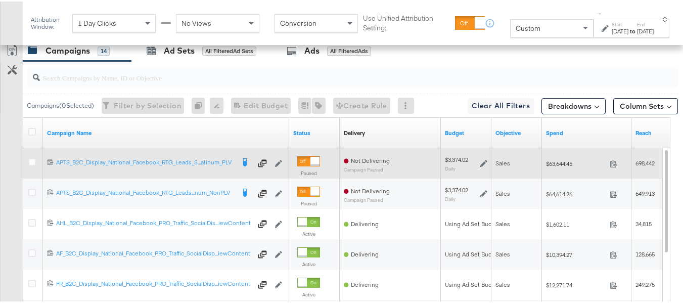
scroll to position [441, 0]
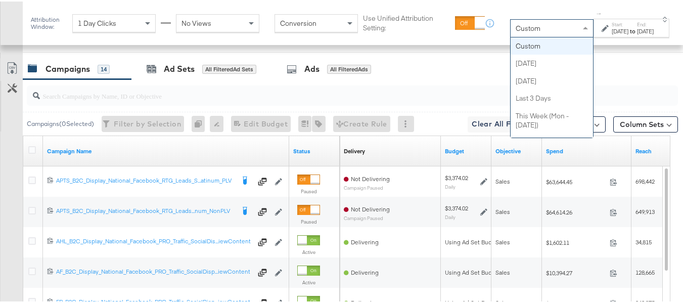
click at [516, 29] on div "Custom" at bounding box center [552, 26] width 82 height 17
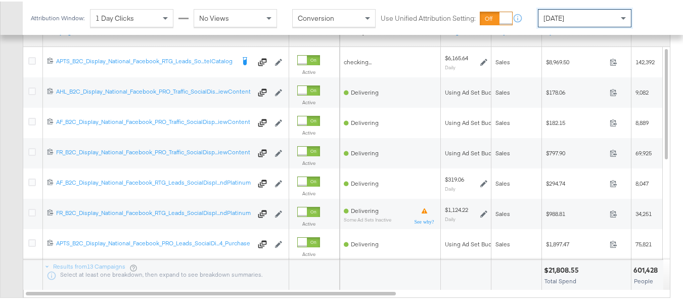
scroll to position [472, 0]
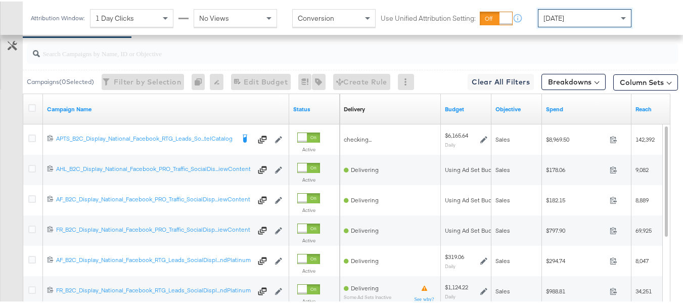
click at [99, 58] on input "search" at bounding box center [330, 48] width 581 height 20
paste input "APTS_B2C_Display_National_Facebook_RTG_Leads_SocialDisplay_alwayson_Retargeting…"
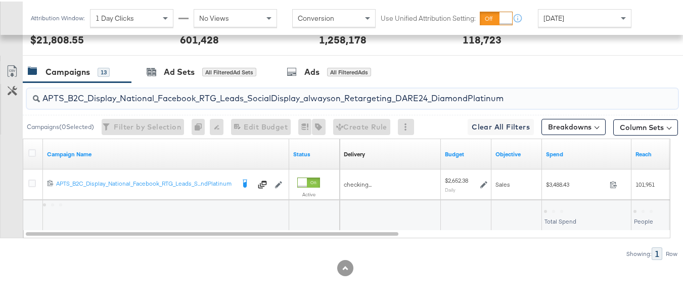
scroll to position [442, 0]
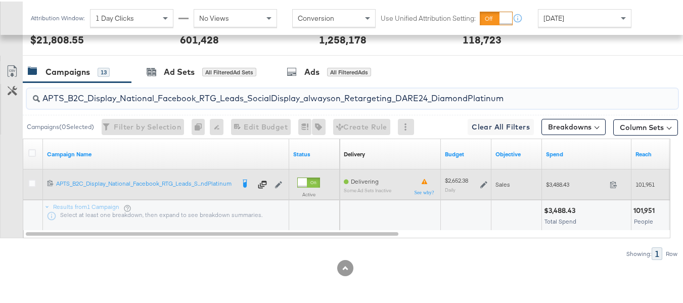
click at [560, 187] on div "$3,488.43 3488.43" at bounding box center [587, 183] width 90 height 16
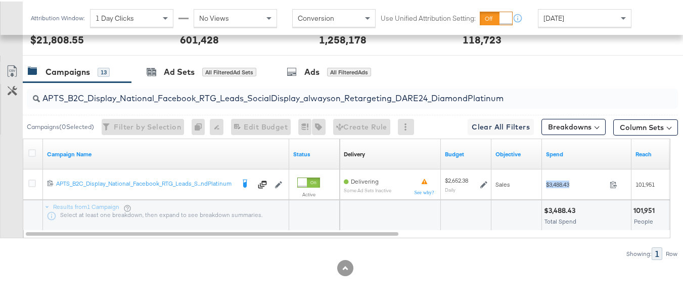
copy div "$3,488.43"
click at [294, 96] on input "APTS_B2C_Display_National_Facebook_RTG_Leads_SocialDisplay_alwayson_Retargeting…" at bounding box center [330, 93] width 581 height 20
paste input "FR_B2C_Display_National_Facebook_RTG_Leads_SocialDisplay_alwayson_Retargeting_FR"
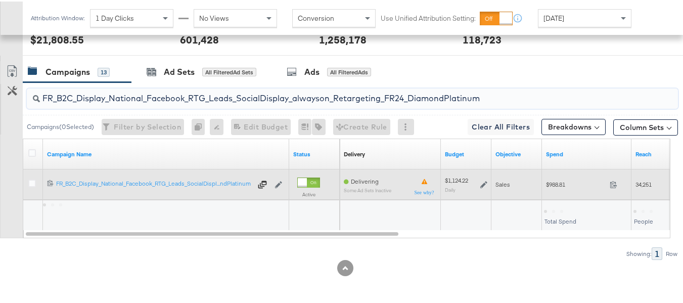
click at [552, 175] on div "$988.81 988.81" at bounding box center [587, 183] width 90 height 16
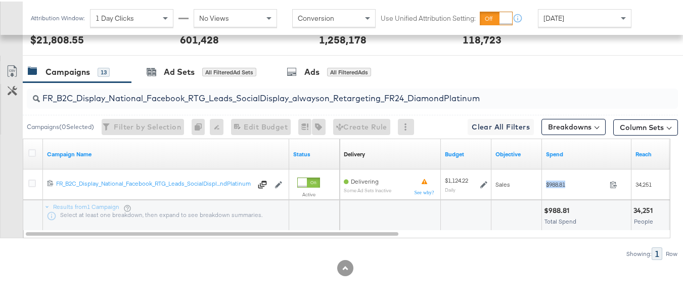
copy div "$988.81"
click at [197, 91] on input "FR_B2C_Display_National_Facebook_RTG_Leads_SocialDisplay_alwayson_Retargeting_F…" at bounding box center [330, 93] width 581 height 20
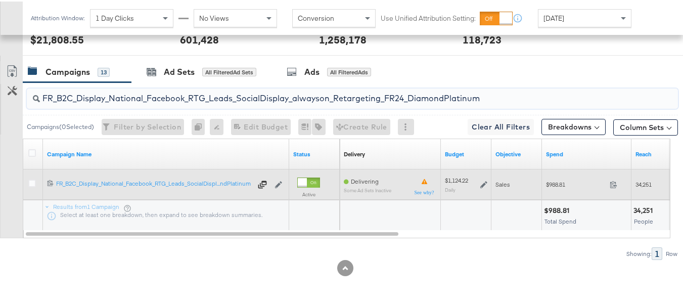
paste input "AF_B2C_Display_National_Facebook_RTG_Leads_SocialDisplay_alwayson_Retargeting_AF"
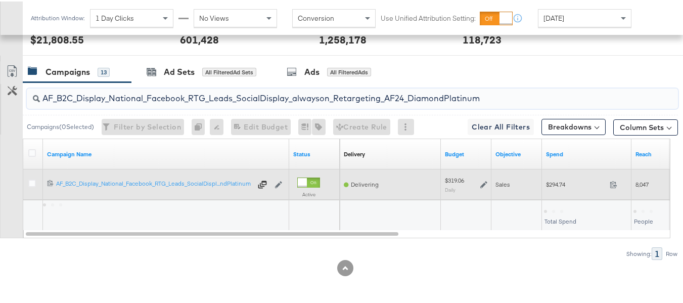
click at [553, 178] on div "$294.74 294.74" at bounding box center [587, 183] width 90 height 16
copy div "$294.74"
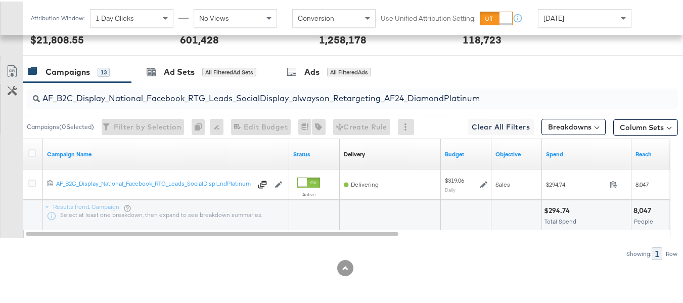
click at [218, 95] on input "AF_B2C_Display_National_Facebook_RTG_Leads_SocialDisplay_alwayson_Retargeting_A…" at bounding box center [330, 93] width 581 height 20
paste input "HL_B2C_Display_National_Facebook_RTG_Leads_SocialDisplay_alwayson_Retargeting_A…"
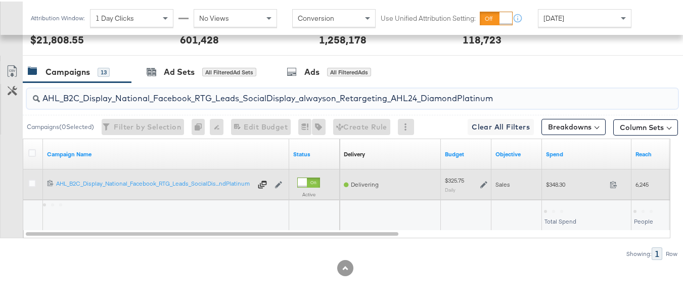
click at [555, 176] on div "$348.30 348.3" at bounding box center [587, 183] width 90 height 16
copy div "$348.30"
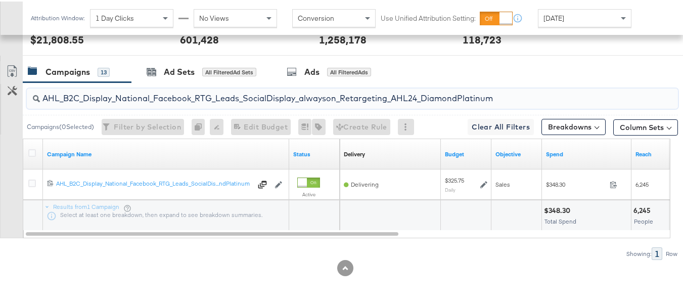
click at [209, 98] on input "AHL_B2C_Display_National_Facebook_RTG_Leads_SocialDisplay_alwayson_Retargeting_…" at bounding box center [330, 93] width 581 height 20
paste input "PTS_B2C_Display_National_Facebook_PRO_Traffic_SocialDisplay_alwayson_ASC_DARE24…"
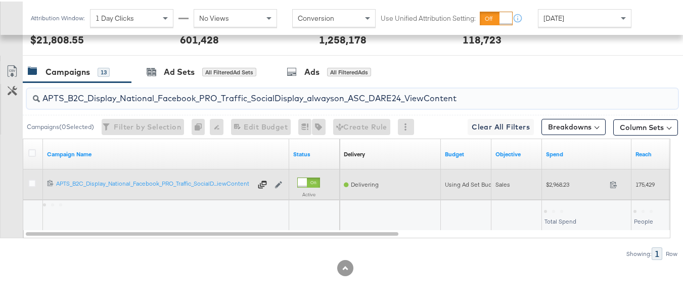
click at [547, 178] on div "$2,968.23 2968.23" at bounding box center [587, 183] width 90 height 16
copy div "$2,968.23"
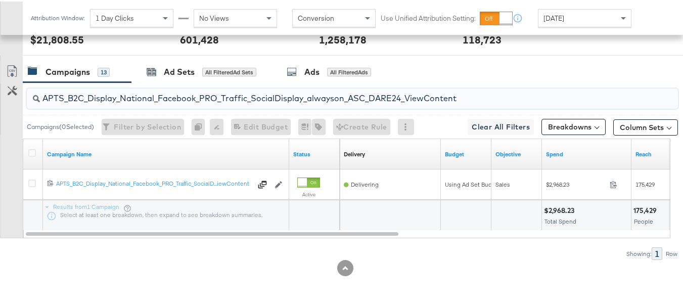
click at [269, 97] on input "APTS_B2C_Display_National_Facebook_PRO_Traffic_SocialDisplay_alwayson_ASC_DARE2…" at bounding box center [330, 93] width 581 height 20
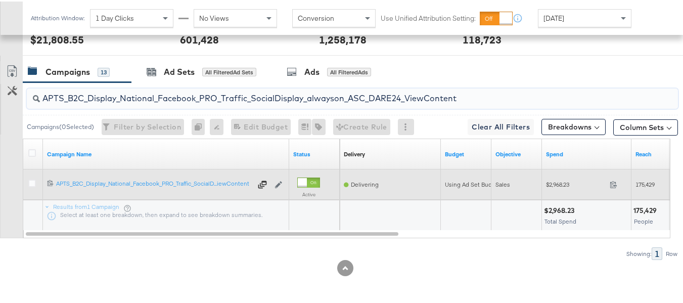
paste input "Leads_SocialDisplay_alwayson_ASC_DARE24_Purchase"
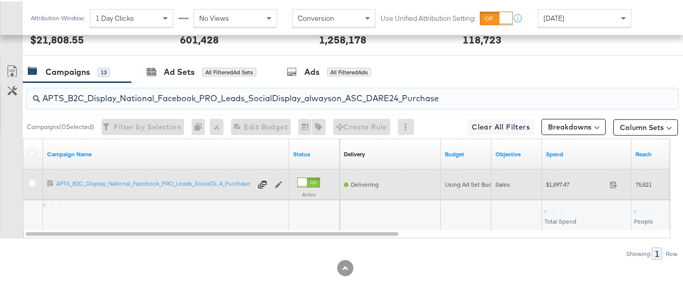
click at [561, 186] on span "$1,897.47" at bounding box center [576, 183] width 60 height 8
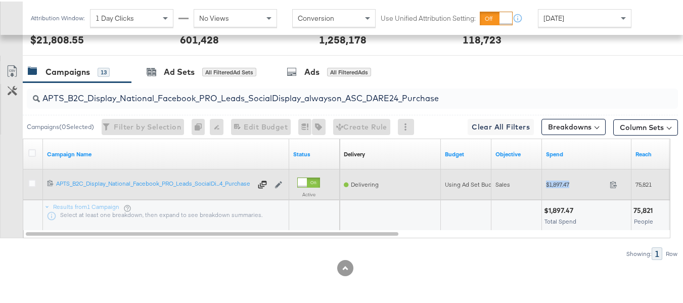
click at [561, 186] on span "$1,897.47" at bounding box center [576, 183] width 60 height 8
copy div "$1,897.47"
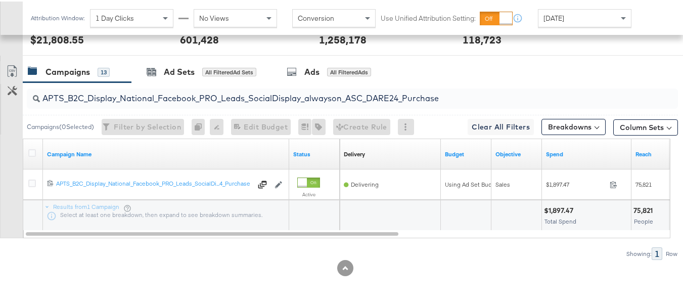
click at [206, 98] on input "APTS_B2C_Display_National_Facebook_PRO_Leads_SocialDisplay_alwayson_ASC_DARE24_…" at bounding box center [330, 93] width 581 height 20
paste input "F_B2C_Display_National_Facebook_PRO_Traffic_SocialDisplay_alwayson_ASC_AF24_Vie…"
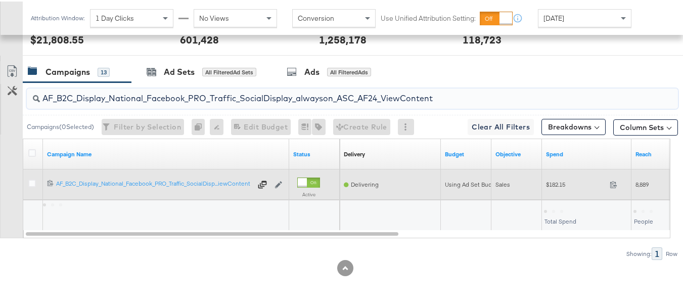
click at [550, 188] on div "$182.15 182.15" at bounding box center [587, 183] width 90 height 16
copy div "$182.15"
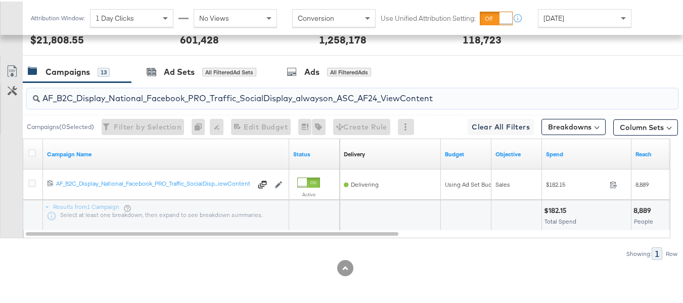
click at [211, 94] on input "AF_B2C_Display_National_Facebook_PRO_Traffic_SocialDisplay_alwayson_ASC_AF24_Vi…" at bounding box center [330, 93] width 581 height 20
paste input "FR_B2C_Display_National_Facebook_PRO_Traffic_SocialDisplay_alwayson_ASC_FR"
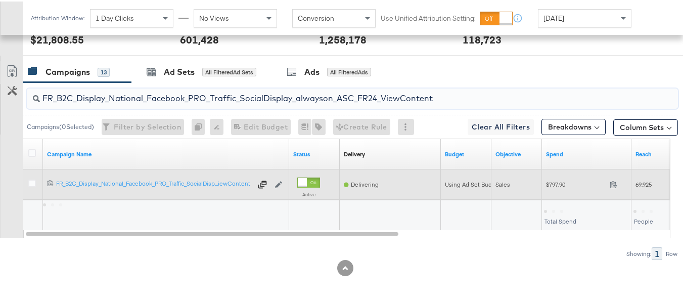
click at [551, 181] on span "$797.90" at bounding box center [576, 183] width 60 height 8
copy div "$797.90"
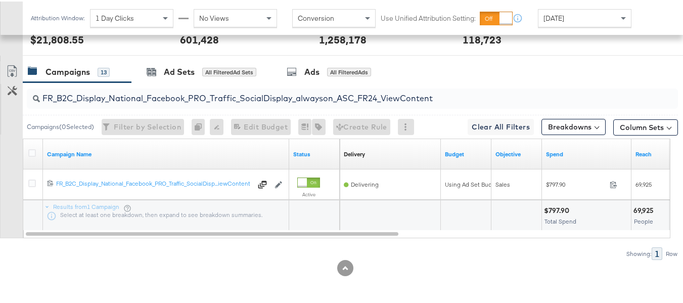
click at [223, 115] on div "Campaigns ( 0 Selected) Filter by Selection Filter 0 campaigns 0 Rename 0 campa…" at bounding box center [351, 125] width 656 height 24
click at [223, 95] on input "FR_B2C_Display_National_Facebook_PRO_Traffic_SocialDisplay_alwayson_ASC_FR24_Vi…" at bounding box center [330, 93] width 581 height 20
paste input "AHL_B2C_Display_National_Facebook_PRO_Traffic_SocialDisplay_alwayson_ASC_AHL"
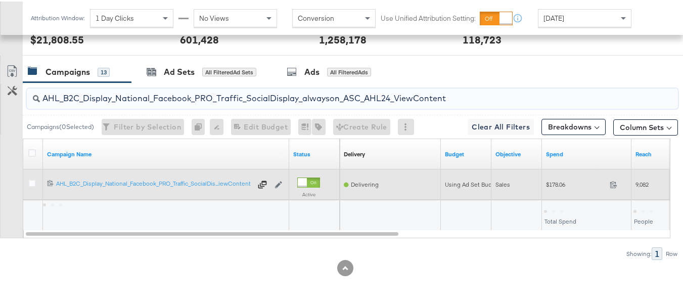
type input "AHL_B2C_Display_National_Facebook_PRO_Traffic_SocialDisplay_alwayson_ASC_AHL24_…"
click at [545, 187] on div "$178.06 178.06" at bounding box center [587, 183] width 90 height 16
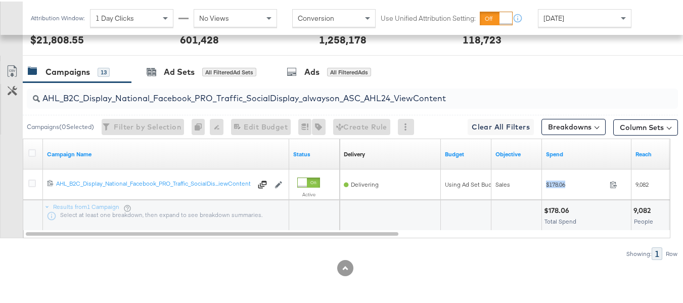
copy div "$178.06"
click at [437, 223] on div at bounding box center [390, 214] width 101 height 30
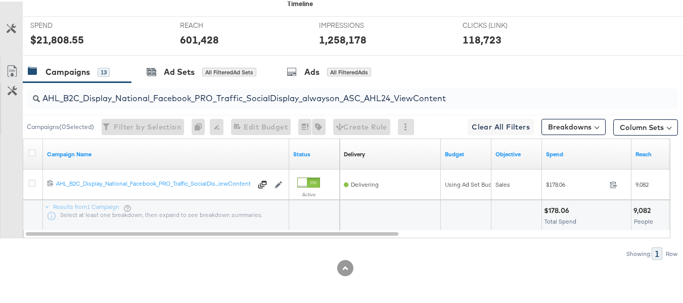
scroll to position [0, 0]
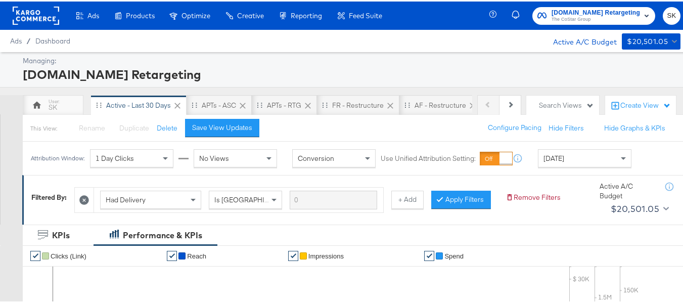
click at [552, 18] on span "The CoStar Group" at bounding box center [596, 18] width 89 height 8
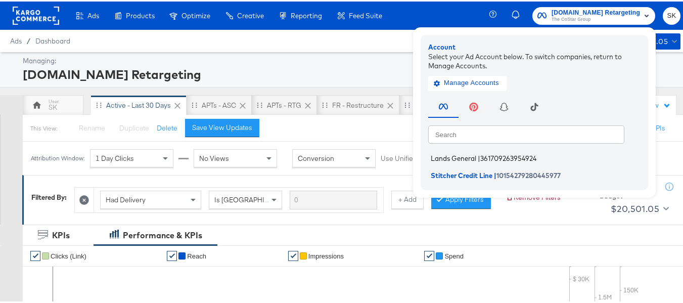
click at [450, 155] on span "Lands General" at bounding box center [454, 157] width 46 height 8
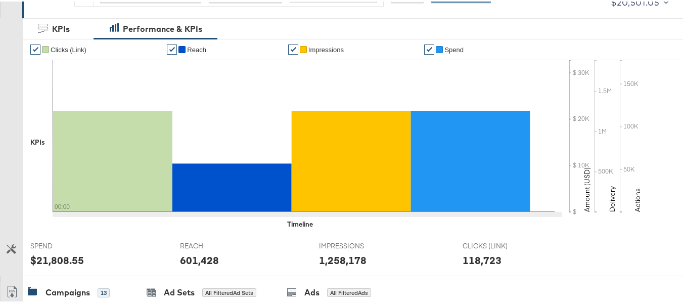
scroll to position [304, 0]
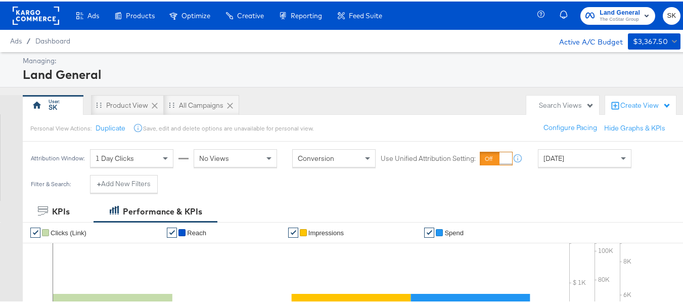
click at [586, 157] on div "[DATE]" at bounding box center [585, 156] width 93 height 17
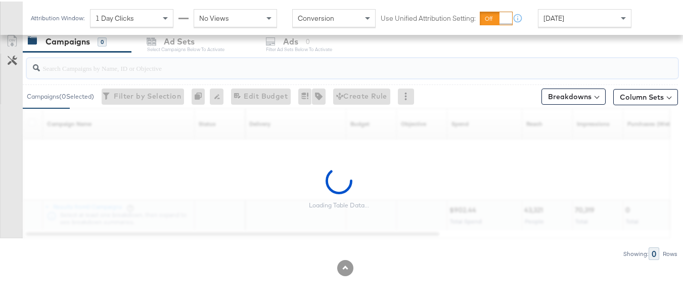
click at [74, 60] on input "search" at bounding box center [330, 63] width 581 height 20
paste input "B2C_LAND_KC_RT_Sig_24"
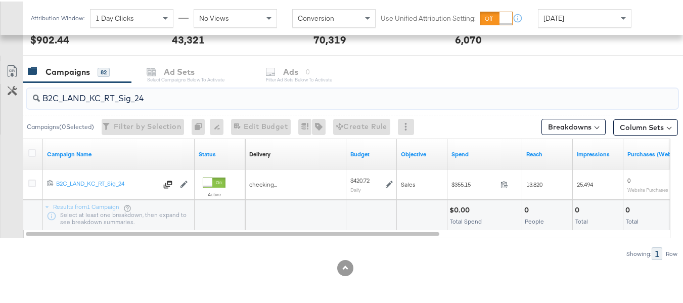
scroll to position [404, 0]
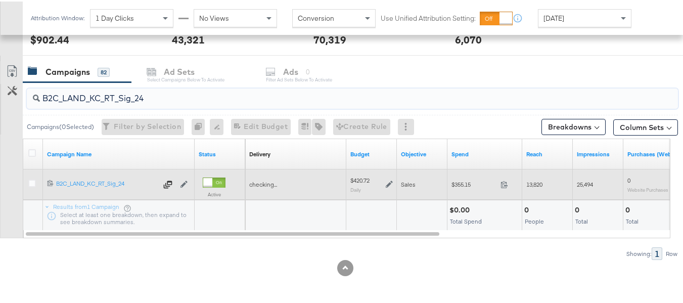
click at [460, 185] on span "$355.15" at bounding box center [474, 183] width 45 height 8
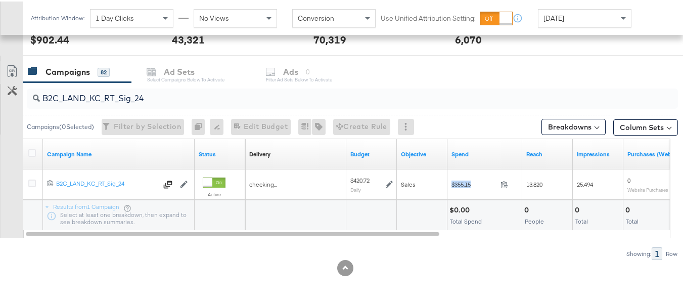
copy div "$355.15"
click at [201, 97] on input "B2C_LAND_KC_RT_Sig_24" at bounding box center [330, 93] width 581 height 20
paste input "B_Ecommerce_KC_Retargeting_LW&LOA_Traffic"
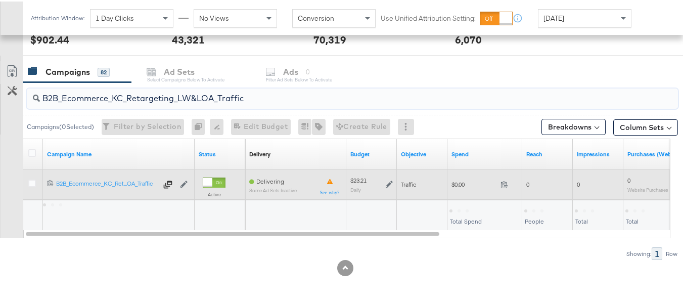
click at [460, 183] on span "$0.00" at bounding box center [474, 183] width 45 height 8
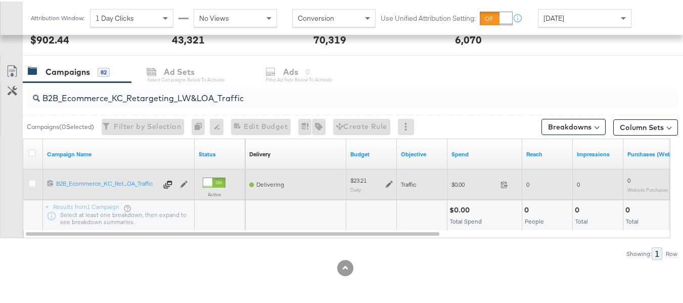
click at [460, 183] on span "$0.00" at bounding box center [474, 183] width 45 height 8
copy div "$0.00"
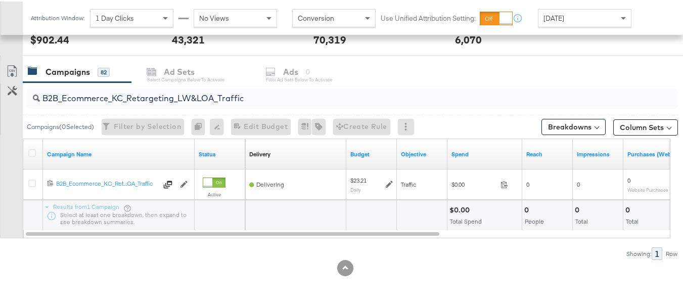
click at [177, 108] on div "B2B_Ecommerce_KC_Retargeting_LW&LOA_Traffic" at bounding box center [353, 97] width 652 height 24
click at [180, 96] on input "B2B_Ecommerce_KC_Retargeting_LW&LOA_Traffic" at bounding box center [330, 93] width 581 height 20
paste input "KC_Retargeting_Prospects & Clients_Conversions"
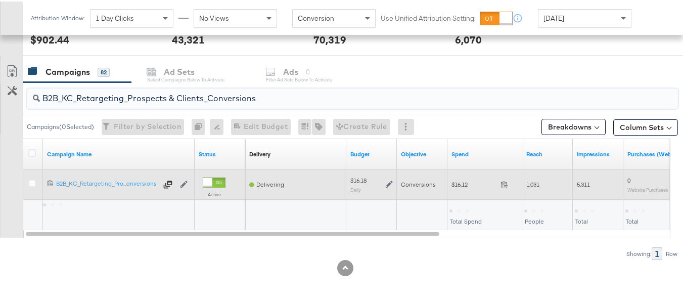
click at [454, 180] on span "$16.12" at bounding box center [474, 183] width 45 height 8
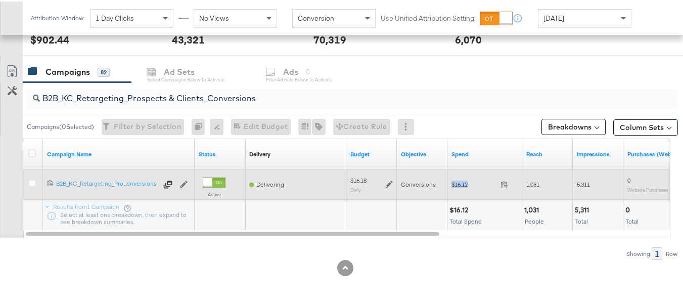
click at [454, 180] on span "$16.12" at bounding box center [474, 183] width 45 height 8
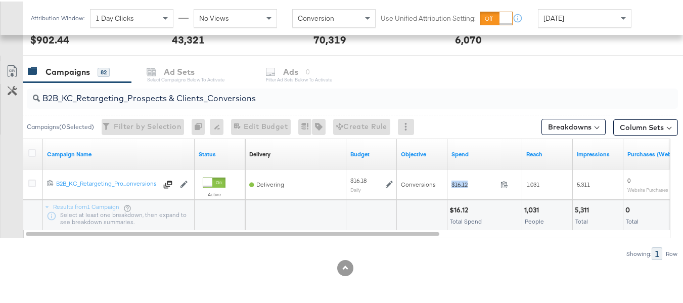
copy div "$16.12"
click at [198, 89] on input "B2B_KC_Retargeting_Prospects & Clients_Conversions" at bounding box center [330, 93] width 581 height 20
paste input "C_LAND_KC_Pros_Sig"
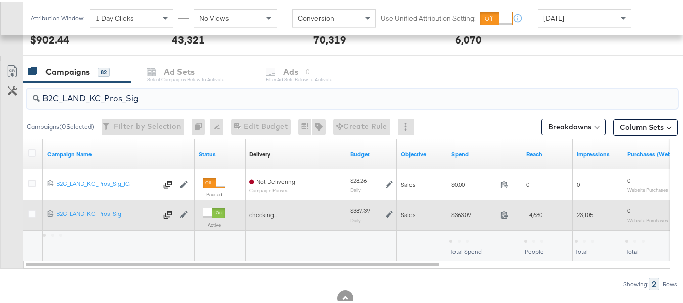
type input "B2C_LAND_KC_Pros_Sig"
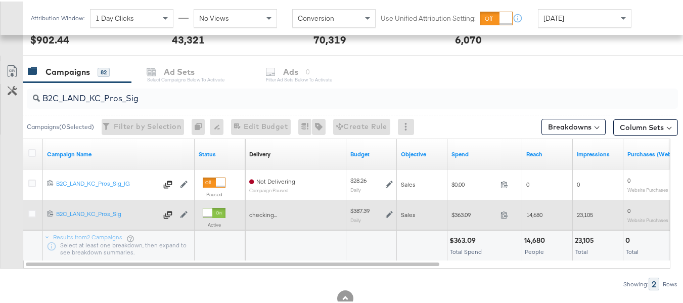
click at [460, 208] on div "$363.09 363.09" at bounding box center [485, 213] width 75 height 16
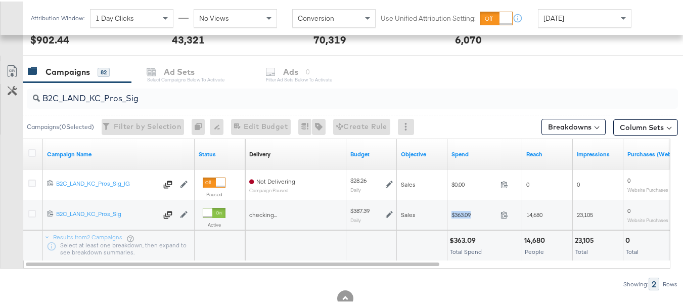
copy div "$363.09"
click at [546, 265] on div at bounding box center [347, 263] width 648 height 8
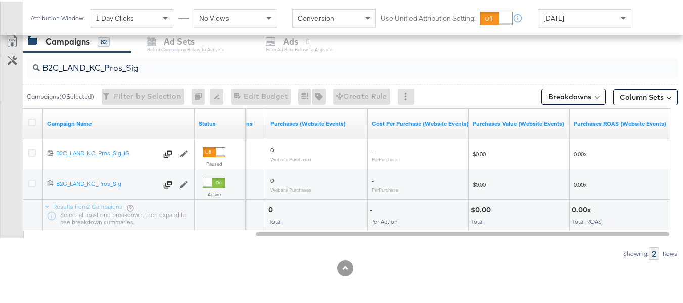
scroll to position [0, 0]
